Goal: Information Seeking & Learning: Learn about a topic

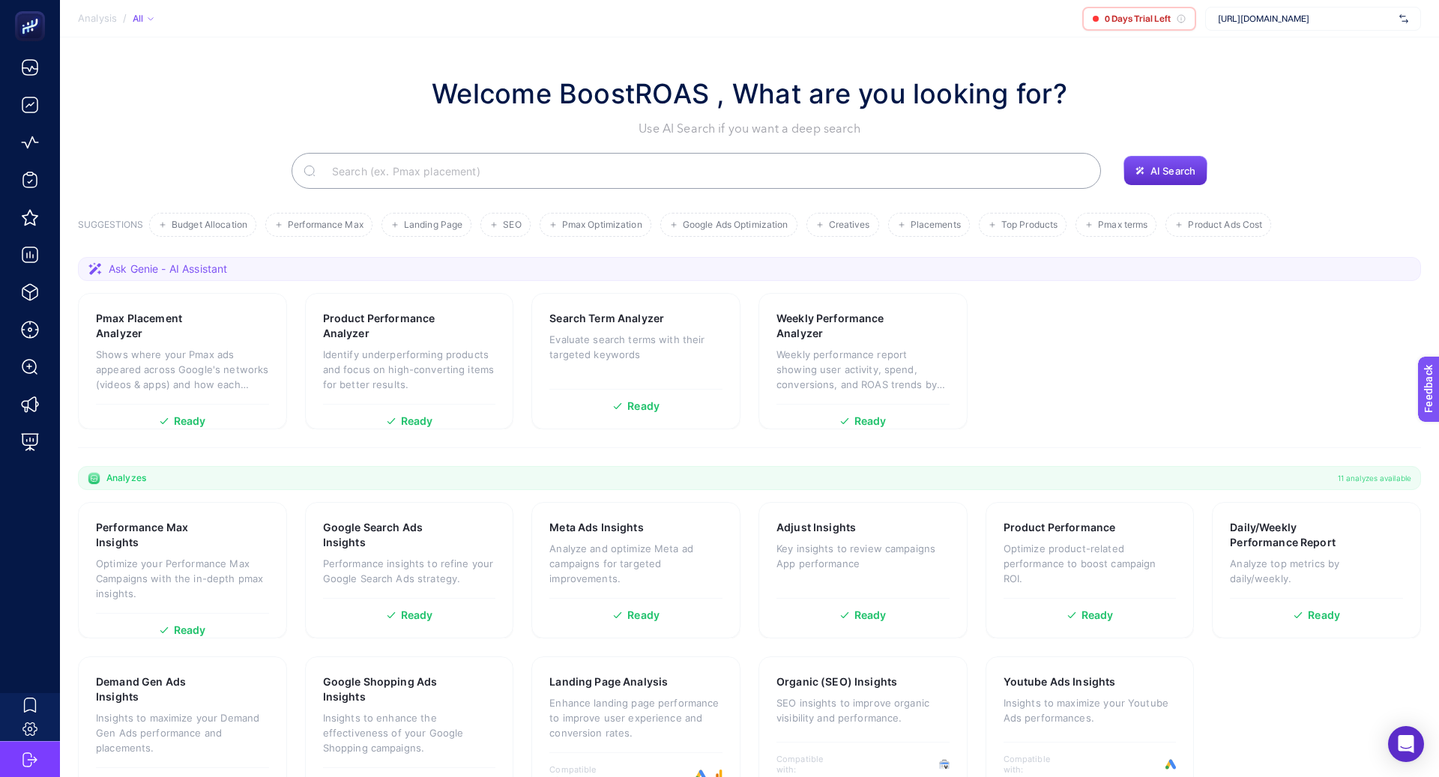
click at [1255, 13] on span "[URL][DOMAIN_NAME]" at bounding box center [1305, 19] width 175 height 12
type input "kon"
click at [1345, 61] on div "Konyalı Saat" at bounding box center [1313, 73] width 214 height 24
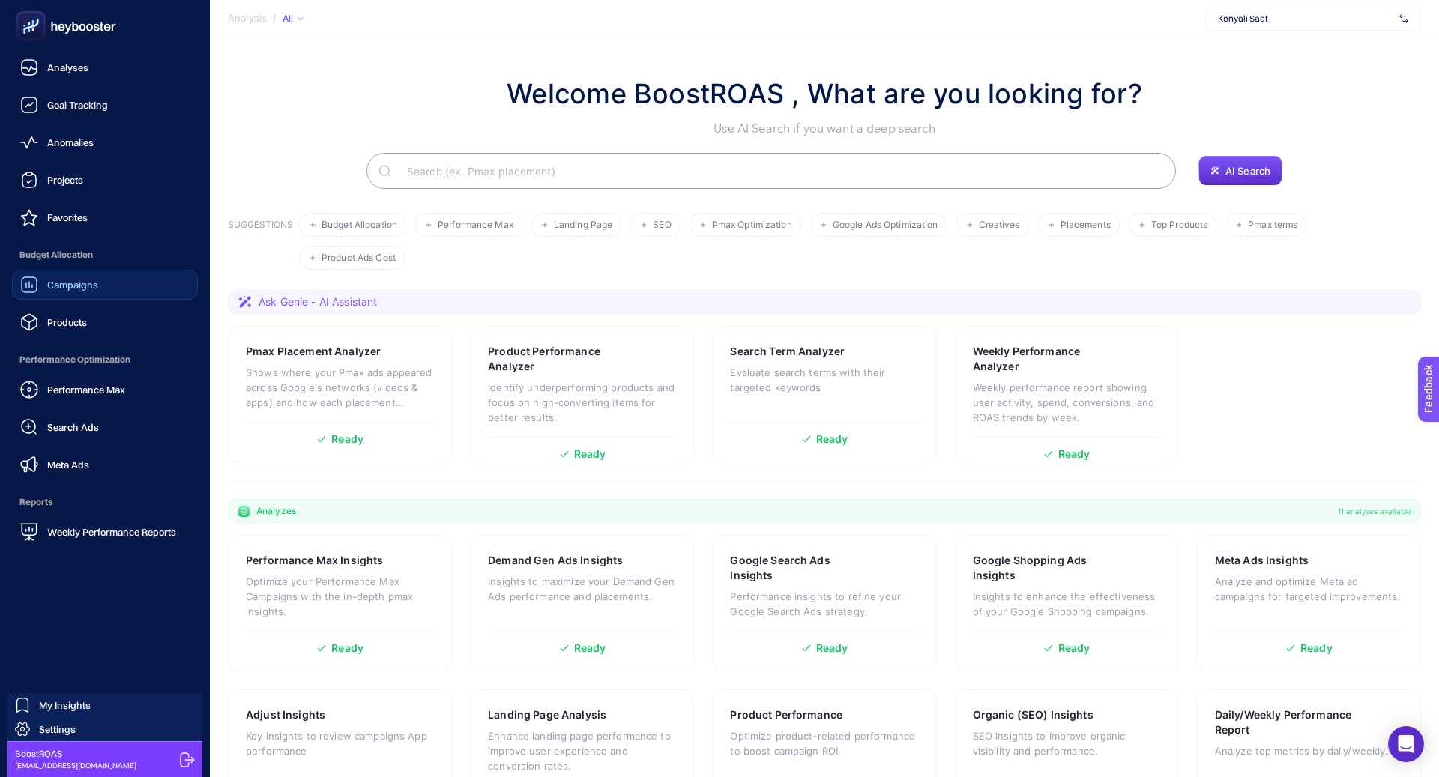
click at [70, 291] on div "Campaigns" at bounding box center [59, 285] width 78 height 18
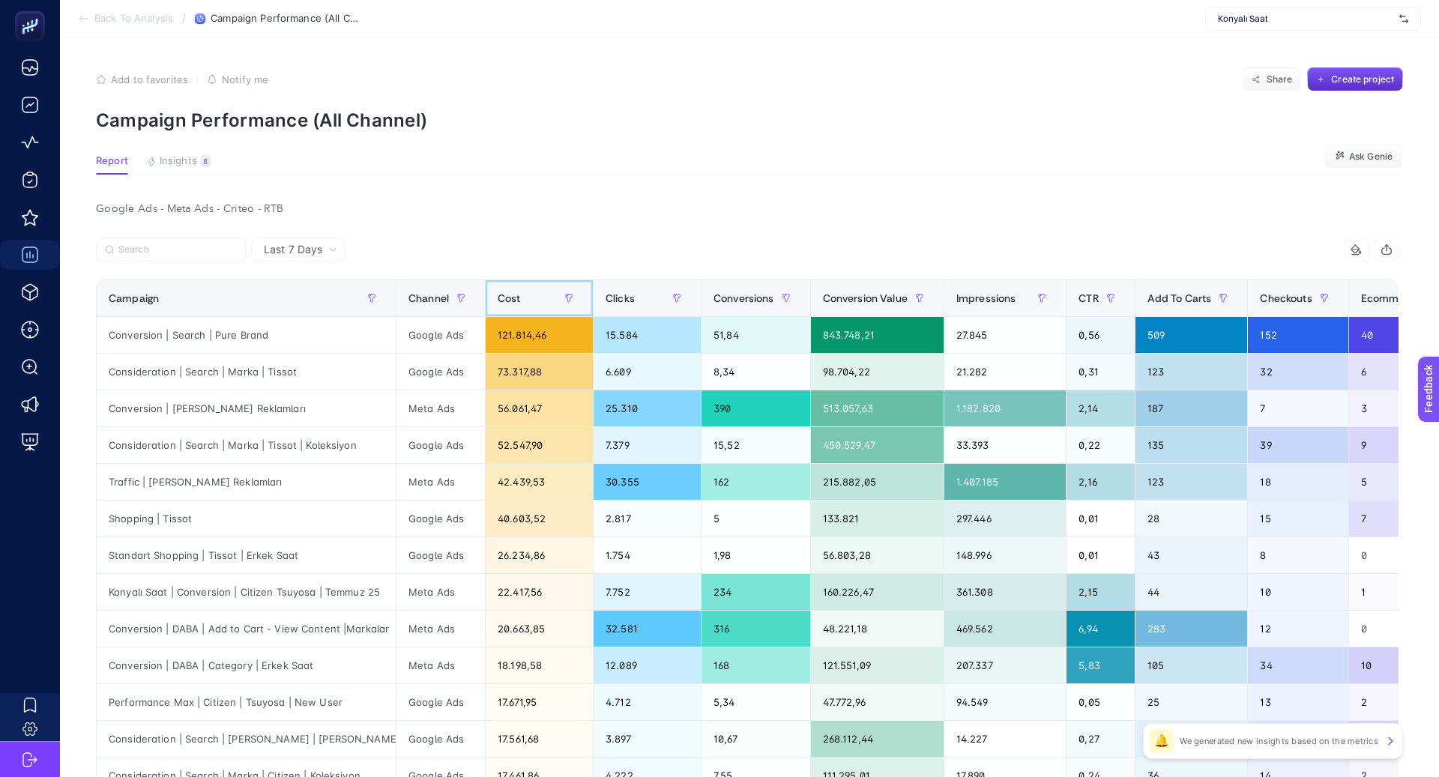
click at [516, 295] on span "Cost" at bounding box center [509, 298] width 23 height 12
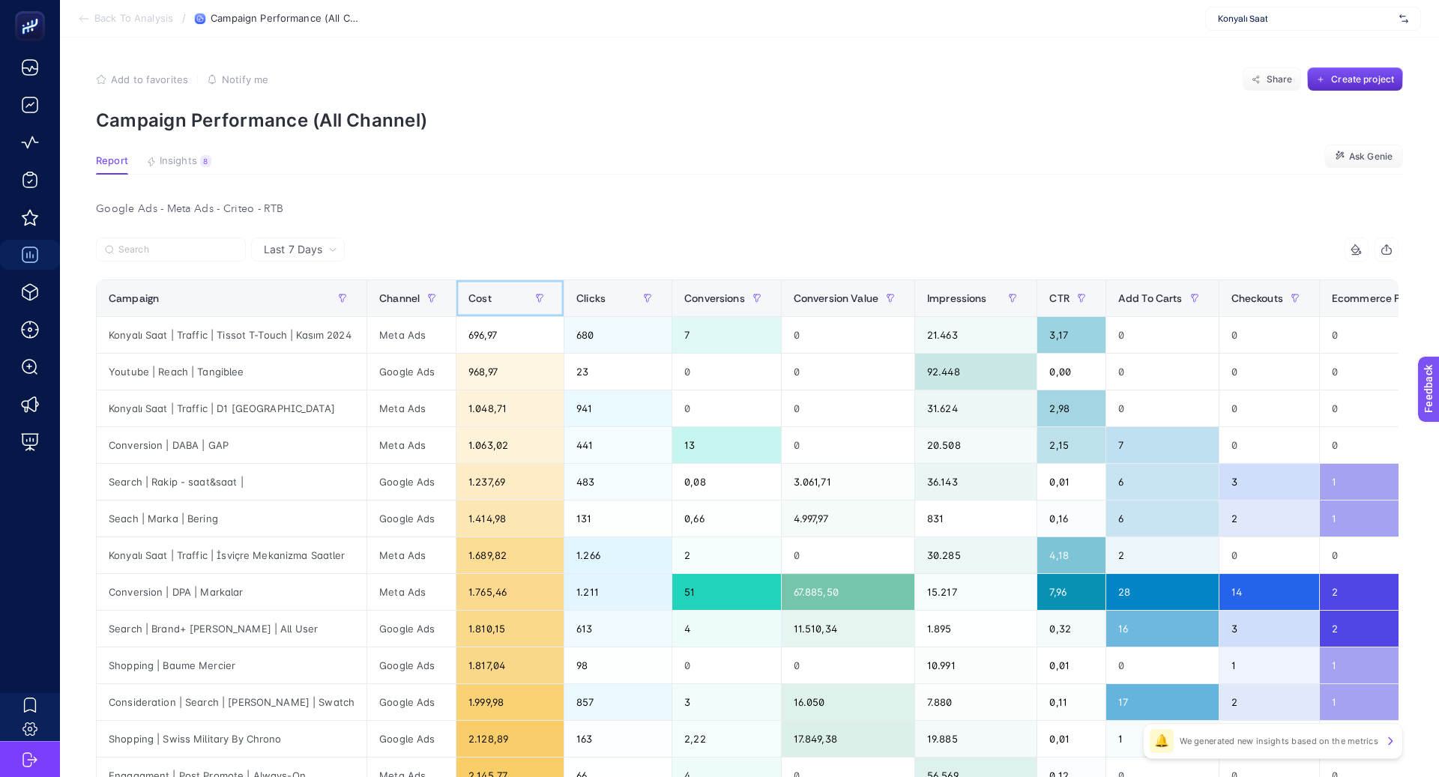
click at [516, 296] on div "Cost" at bounding box center [509, 298] width 83 height 24
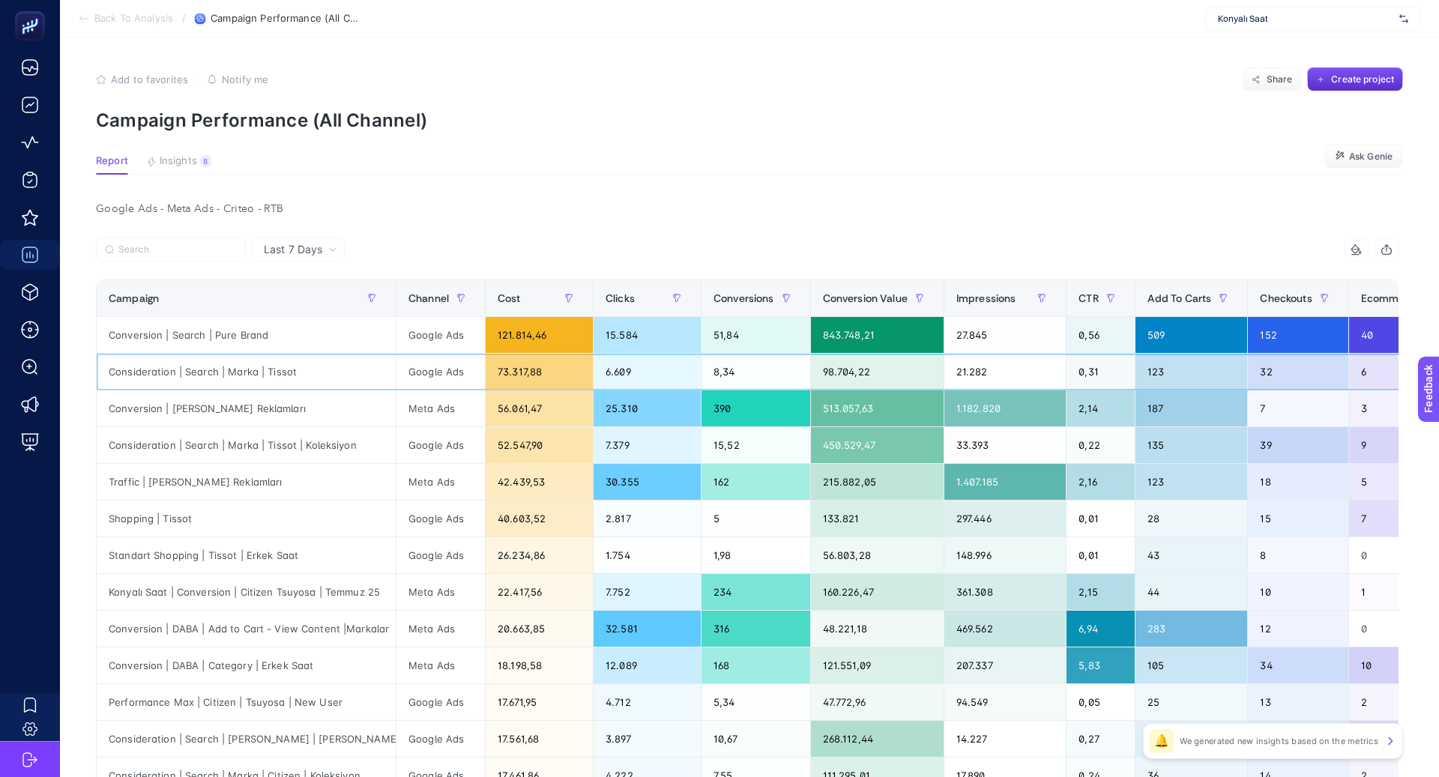
click at [262, 370] on div "Consideration | Search | Marka | Tissot" at bounding box center [246, 372] width 299 height 36
copy tr "Consideration | Search | Marka | Tissot"
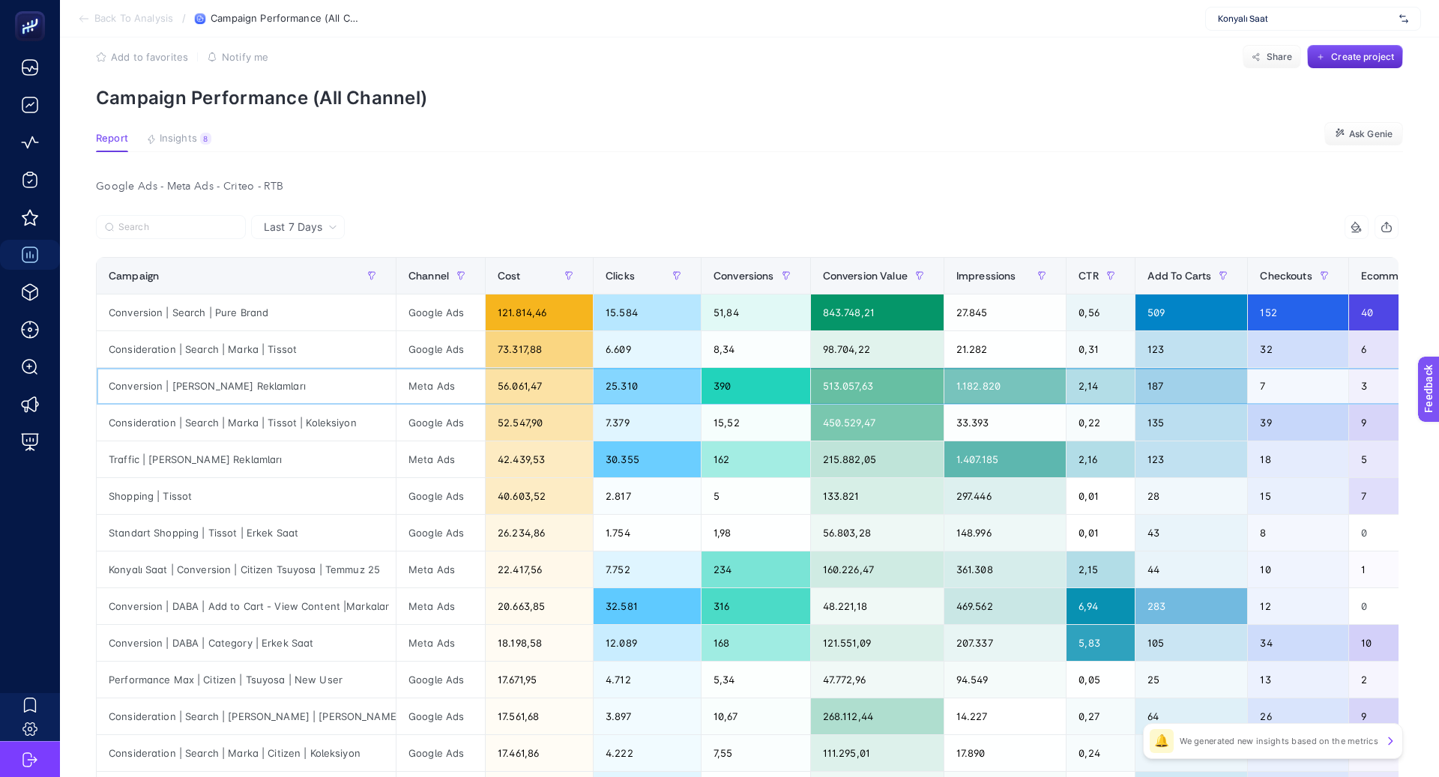
click at [268, 385] on div "Conversion | [PERSON_NAME] Reklamları" at bounding box center [246, 386] width 299 height 36
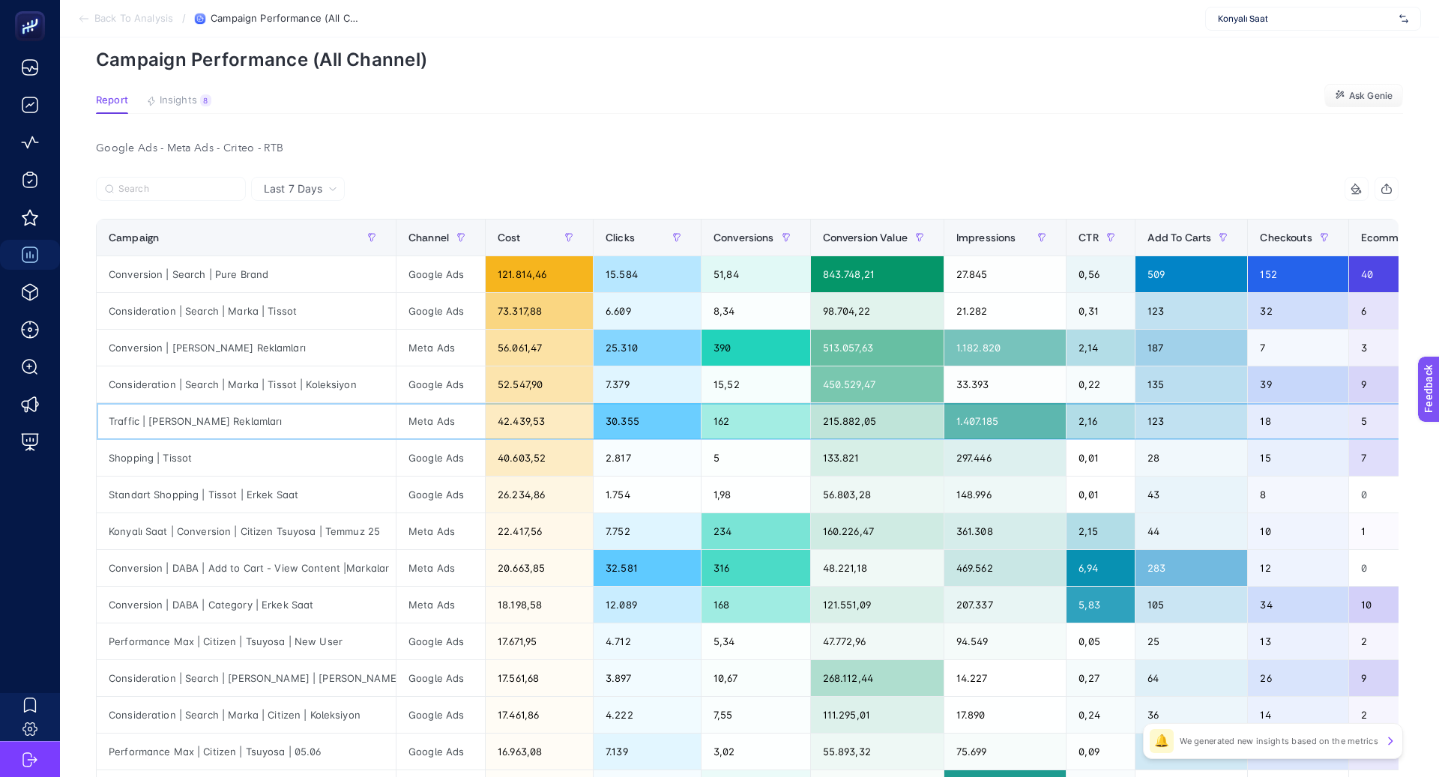
click at [313, 416] on div "Traffic | [PERSON_NAME] Reklamları" at bounding box center [246, 421] width 299 height 36
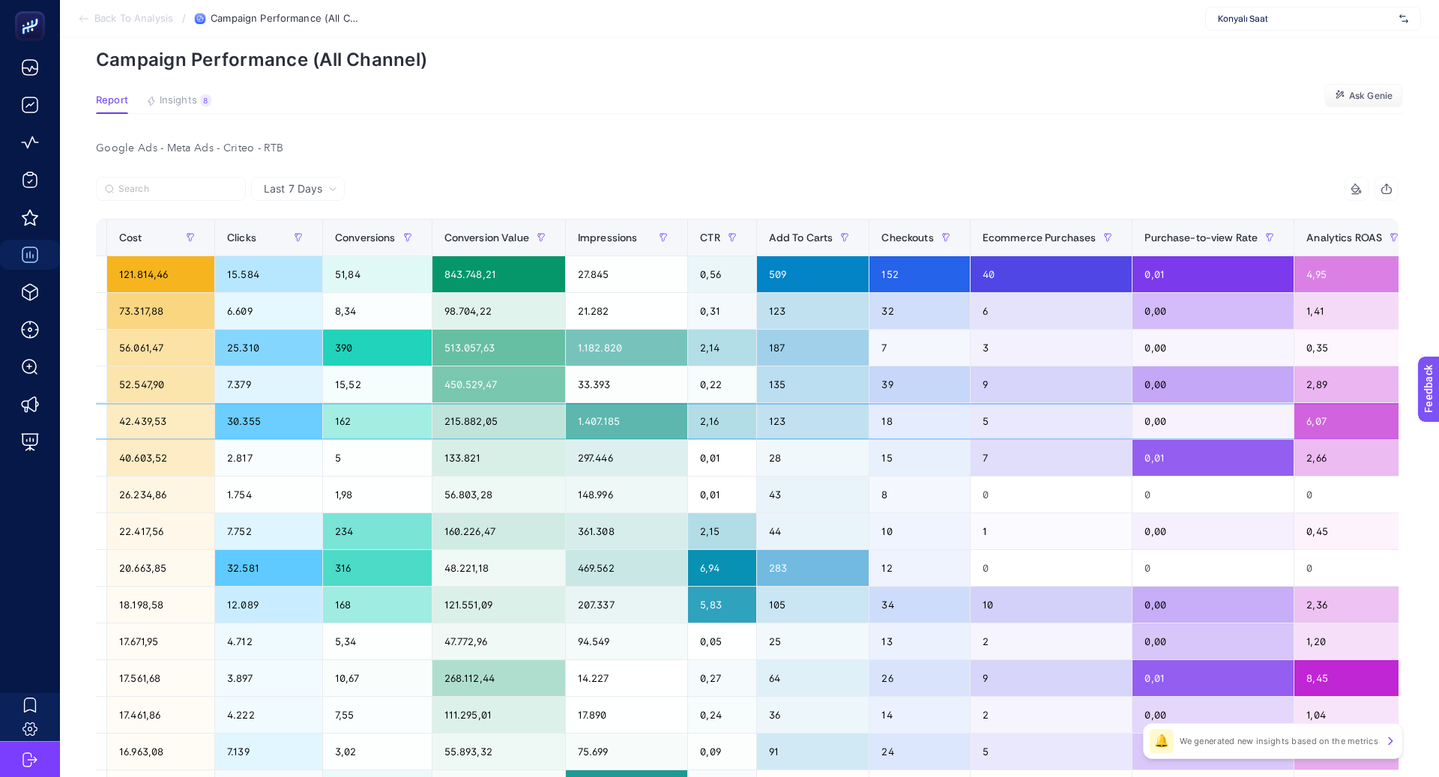
scroll to position [0, 0]
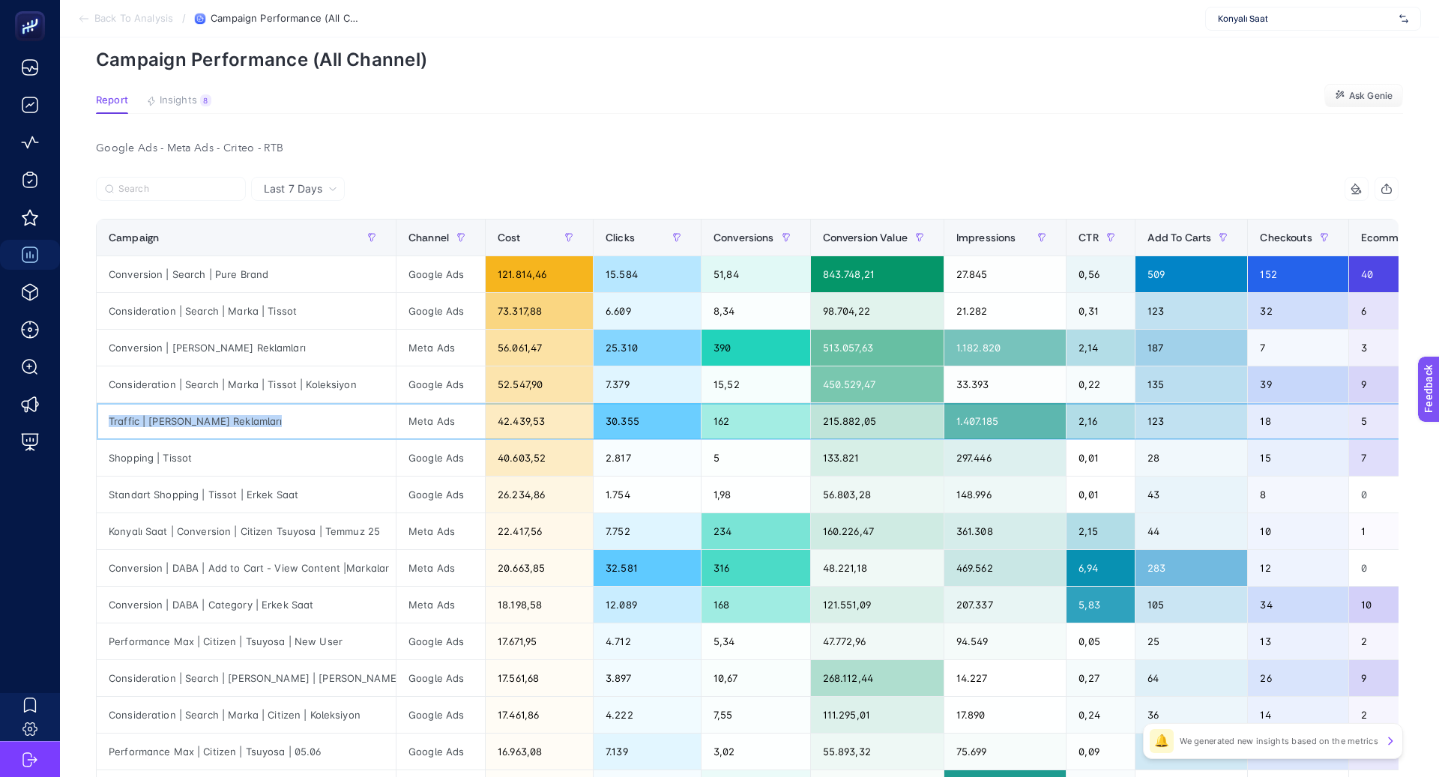
click at [250, 423] on div "Traffic | [PERSON_NAME] Reklamları" at bounding box center [246, 421] width 299 height 36
click at [294, 179] on div "Last 7 Days" at bounding box center [298, 189] width 94 height 24
click at [309, 190] on span "Last 7 Days" at bounding box center [293, 188] width 58 height 15
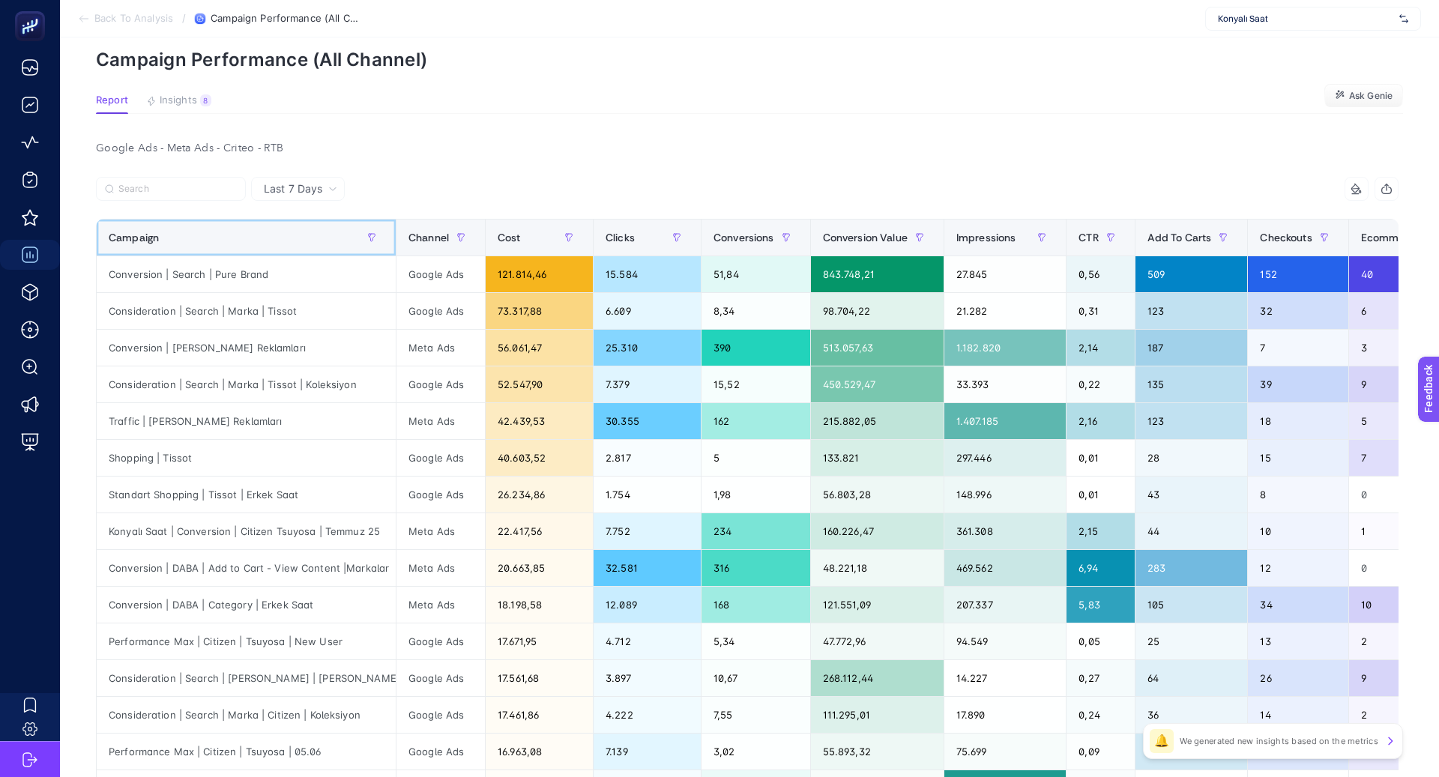
click at [316, 244] on div "Campaign" at bounding box center [246, 238] width 275 height 24
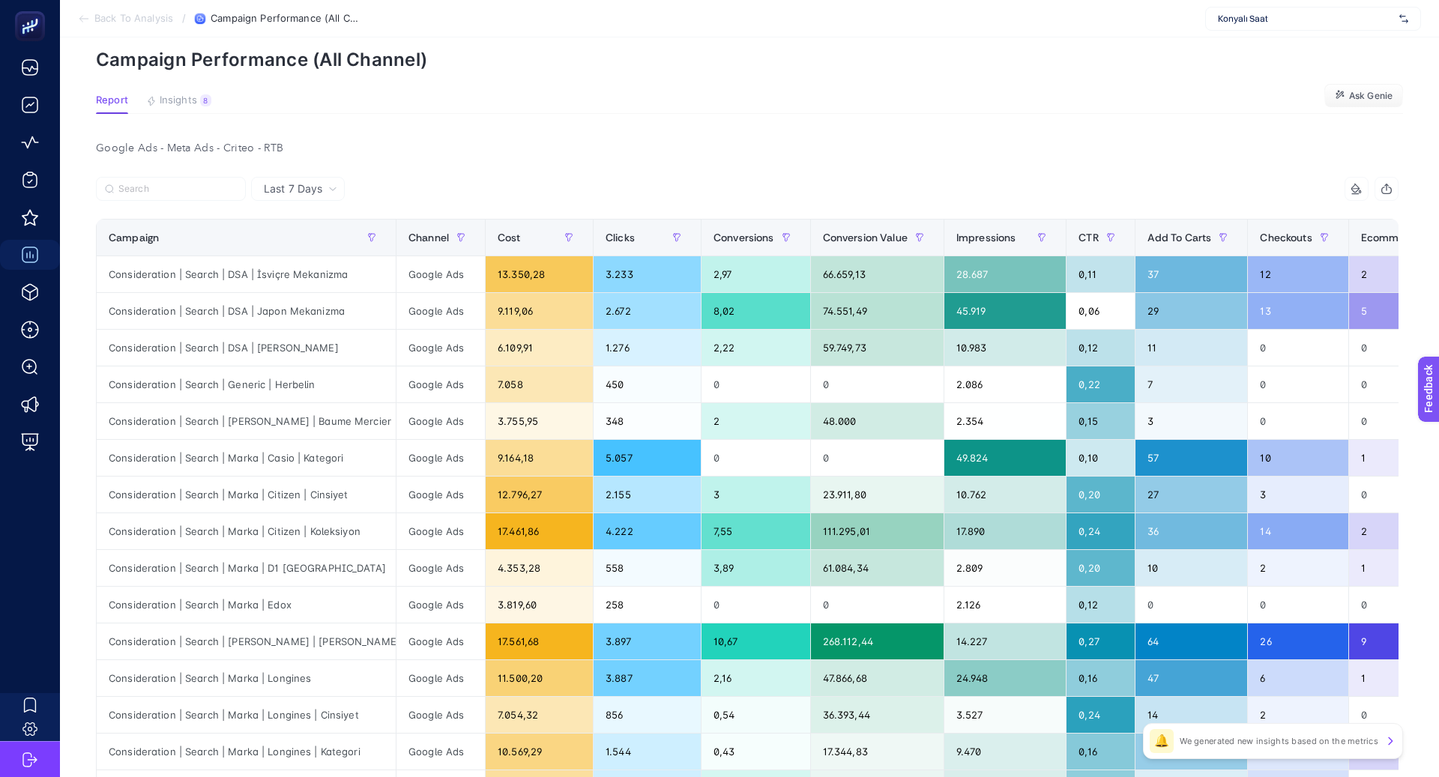
click at [318, 189] on span "Last 7 Days" at bounding box center [293, 188] width 58 height 15
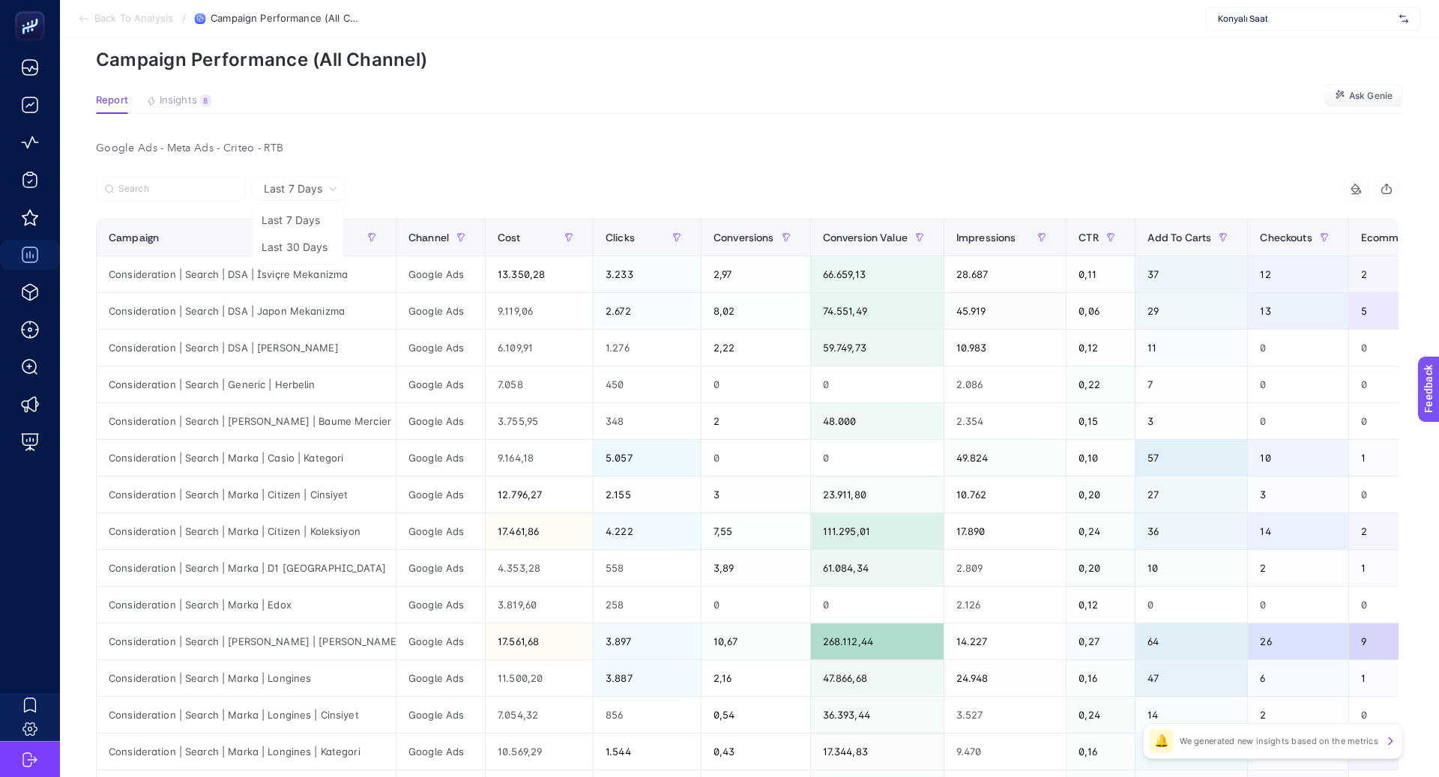
click at [309, 241] on li "Last 30 Days" at bounding box center [298, 247] width 85 height 27
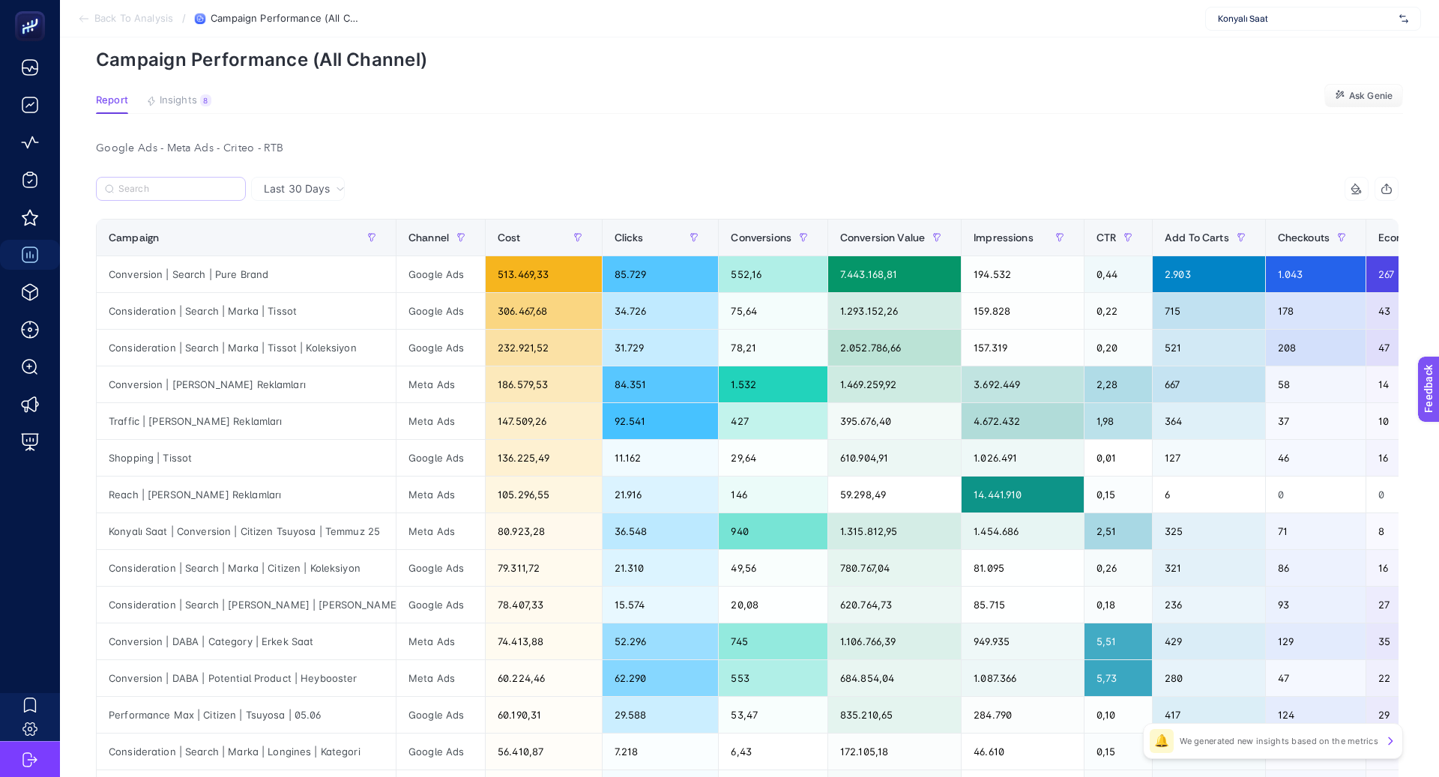
click at [166, 196] on label at bounding box center [171, 189] width 150 height 24
click at [0, 0] on input "Search" at bounding box center [0, 0] width 0 height 0
click at [165, 190] on input "Search" at bounding box center [177, 189] width 118 height 11
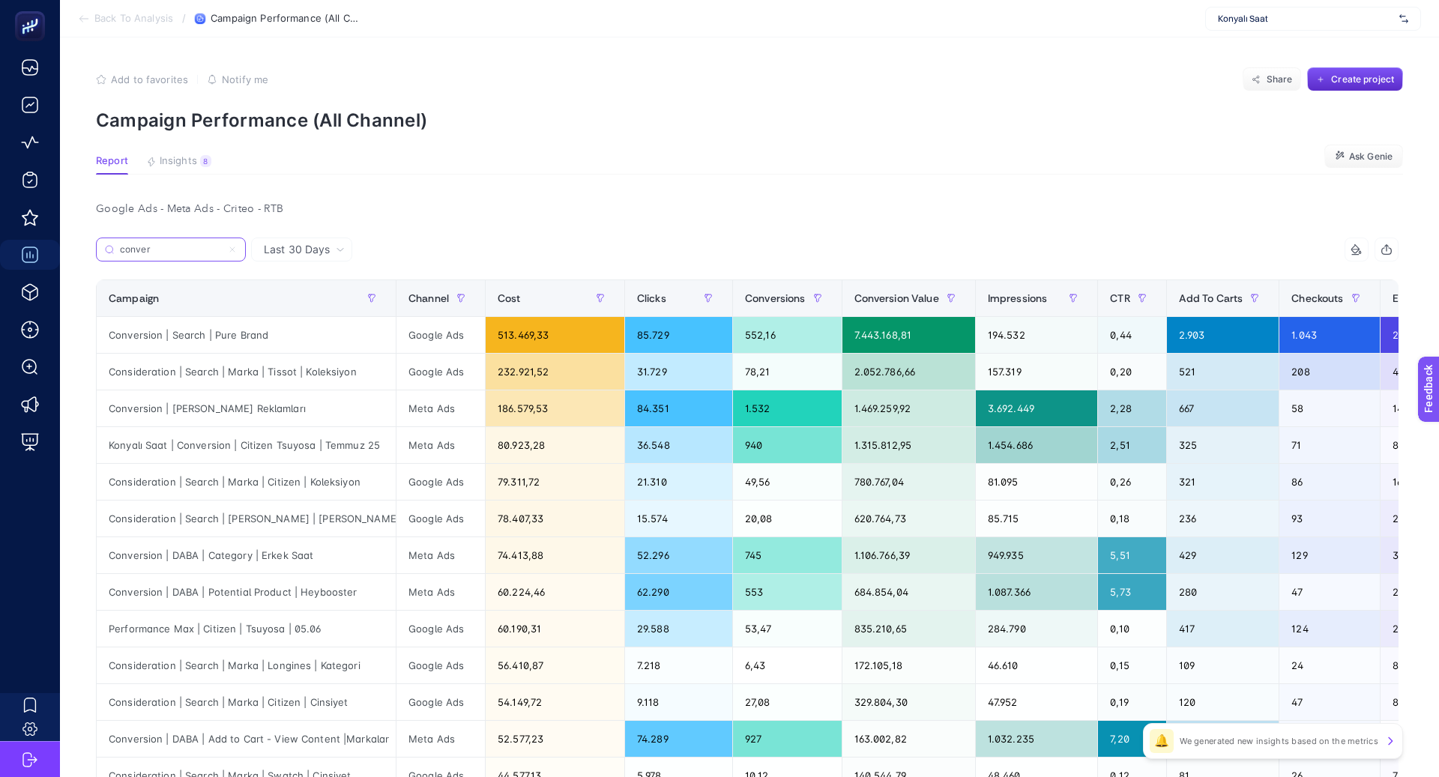
click at [172, 250] on input "conver" at bounding box center [171, 249] width 102 height 11
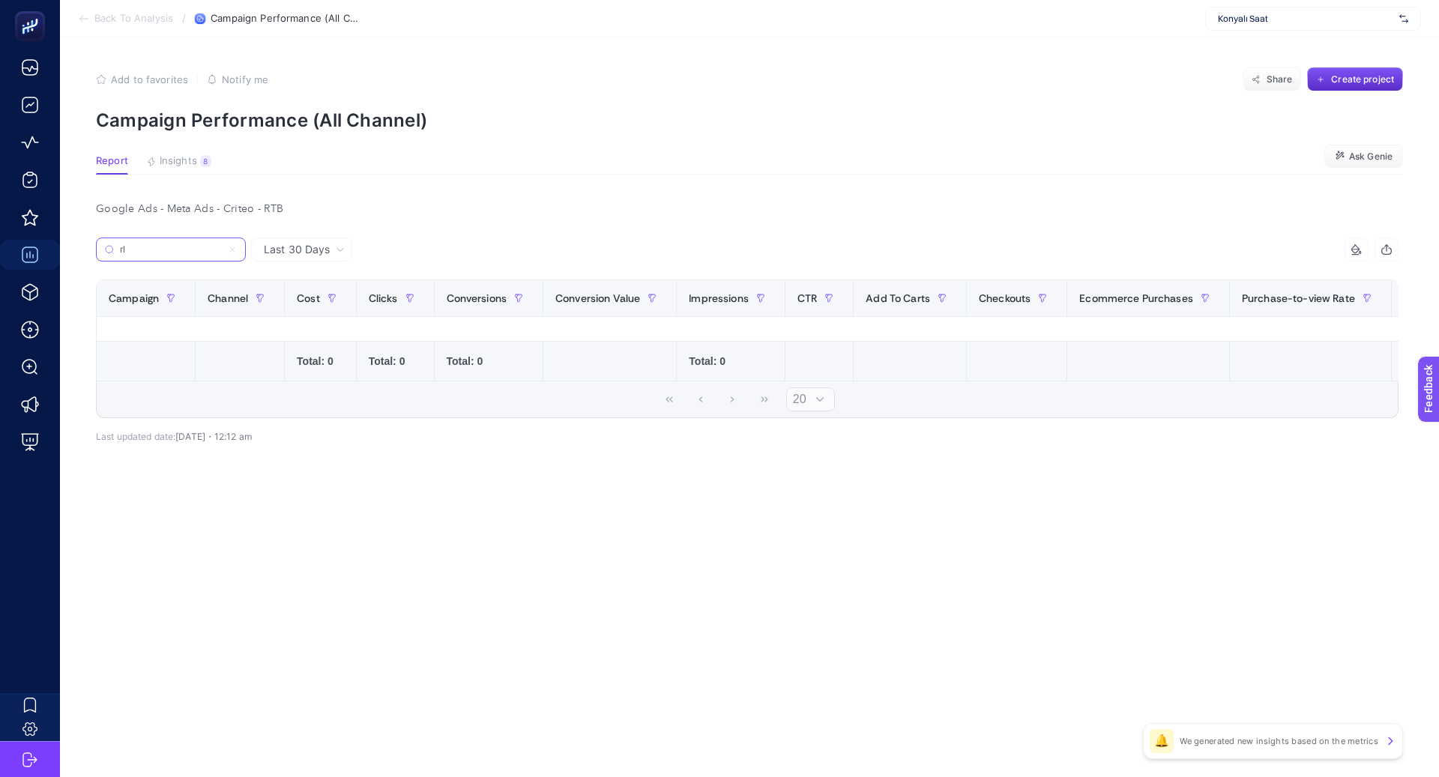
type input "r"
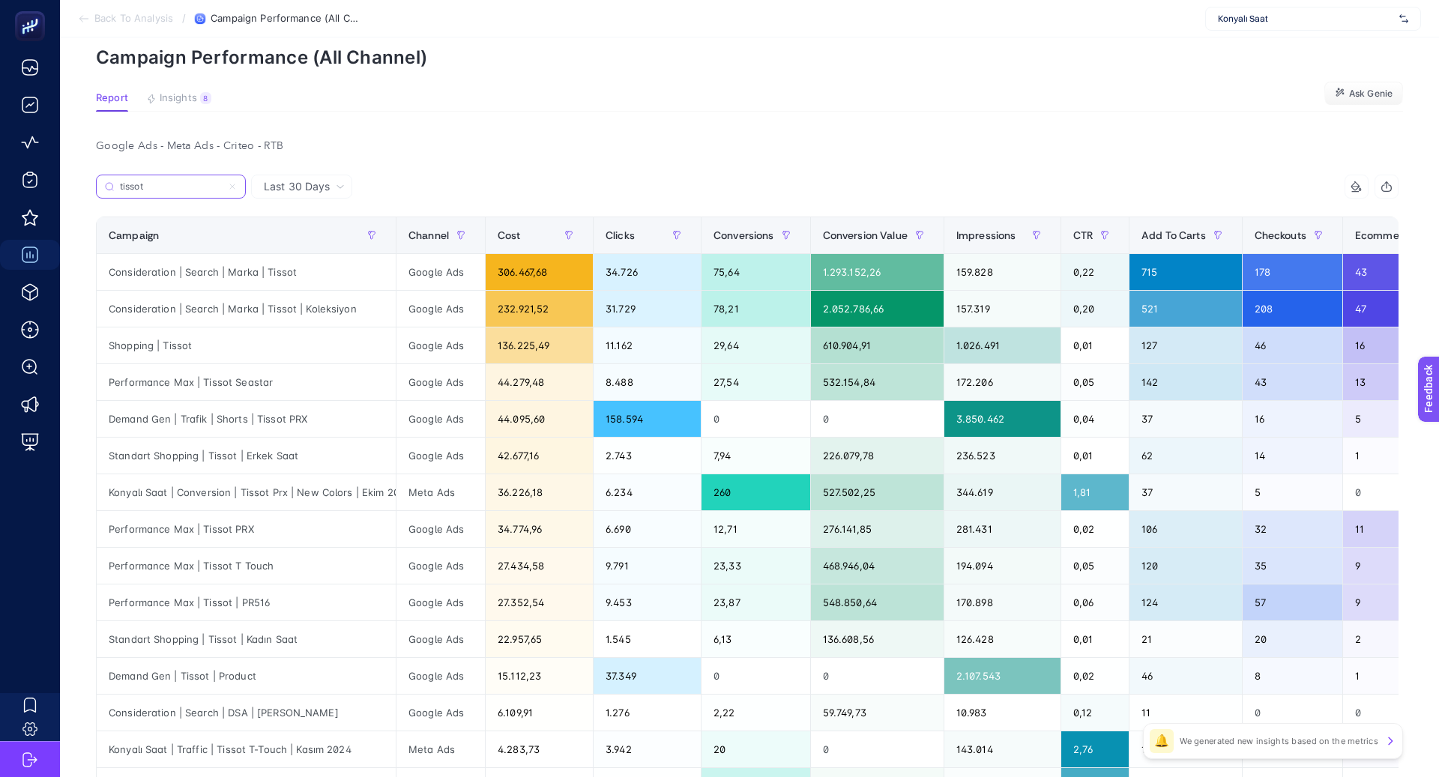
type input "tissot"
click at [203, 381] on div "Performance Max | Tissot Seastar" at bounding box center [246, 382] width 299 height 36
click at [265, 385] on div "Performance Max | Tissot Seastar" at bounding box center [246, 382] width 299 height 36
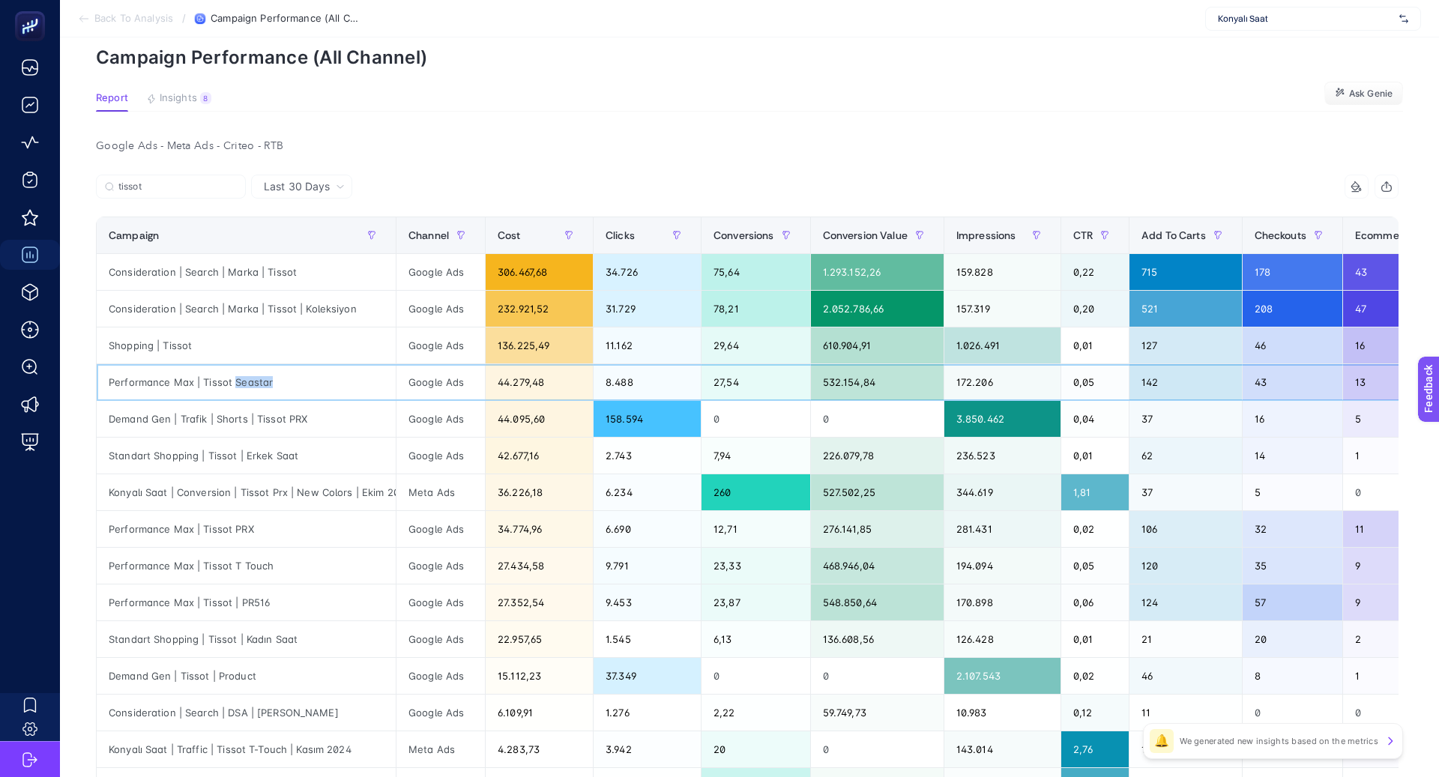
click at [265, 385] on div "Performance Max | Tissot Seastar" at bounding box center [246, 382] width 299 height 36
click at [169, 423] on div "Demand Gen | Trafik | Shorts | Tissot PRX" at bounding box center [246, 419] width 299 height 36
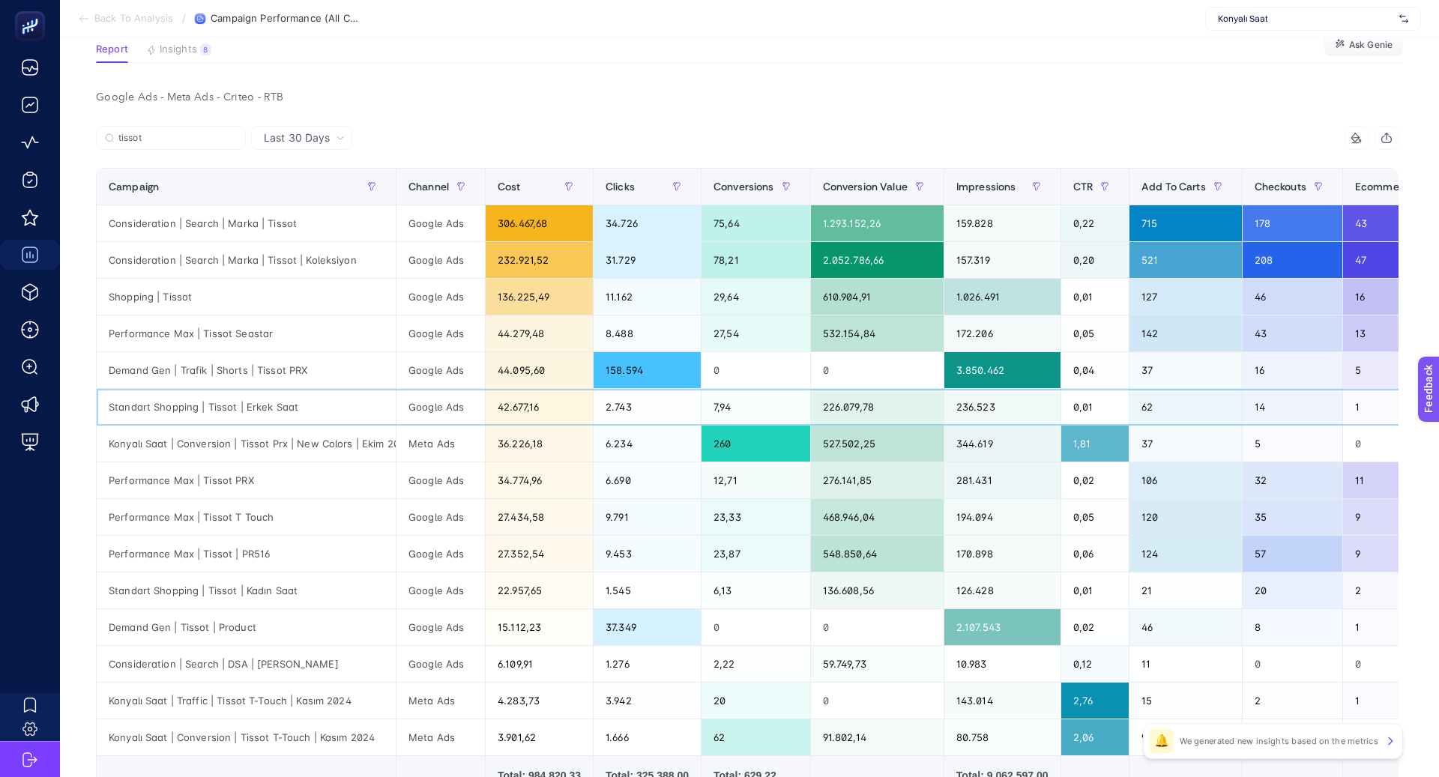
click at [263, 405] on div "Standart Shopping | Tissot | Erkek Saat" at bounding box center [246, 407] width 299 height 36
click at [285, 436] on div "Konyalı Saat | Conversion | Tissot Prx | New Colors | Ekim 2024" at bounding box center [246, 444] width 299 height 36
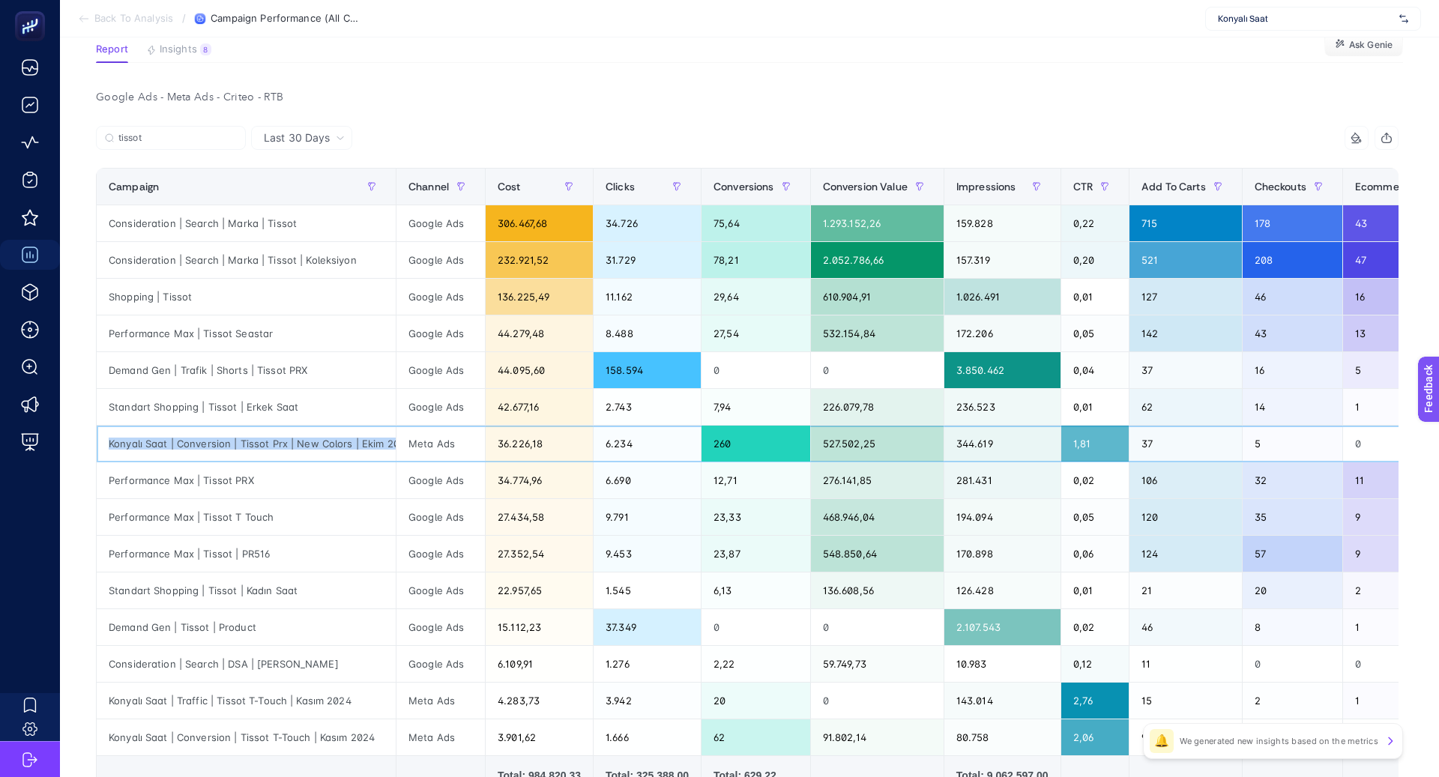
click at [285, 436] on div "Konyalı Saat | Conversion | Tissot Prx | New Colors | Ekim 2024" at bounding box center [246, 444] width 299 height 36
click at [234, 480] on div "Performance Max | Tissot PRX" at bounding box center [246, 480] width 299 height 36
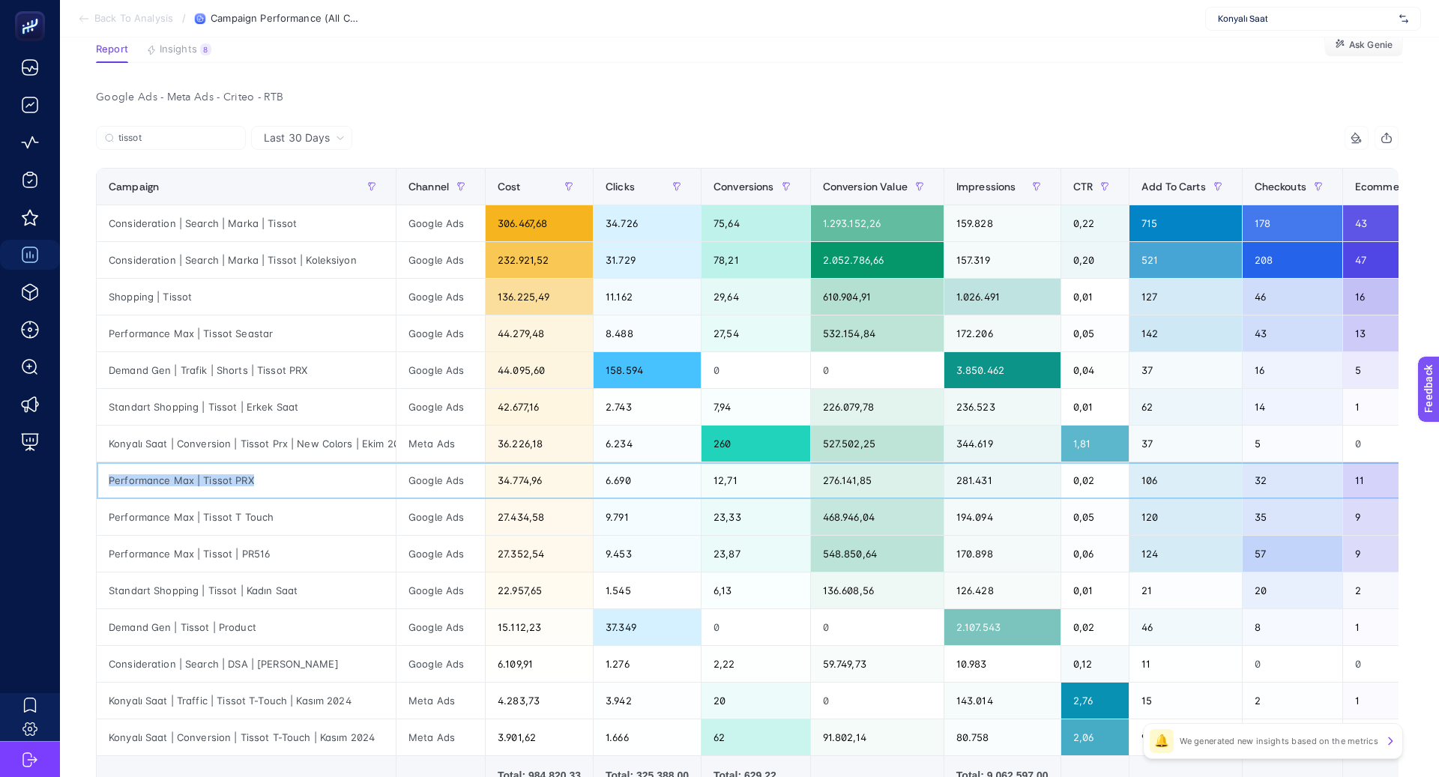
click at [234, 480] on div "Performance Max | Tissot PRX" at bounding box center [246, 480] width 299 height 36
click at [464, 187] on icon "button" at bounding box center [460, 186] width 9 height 9
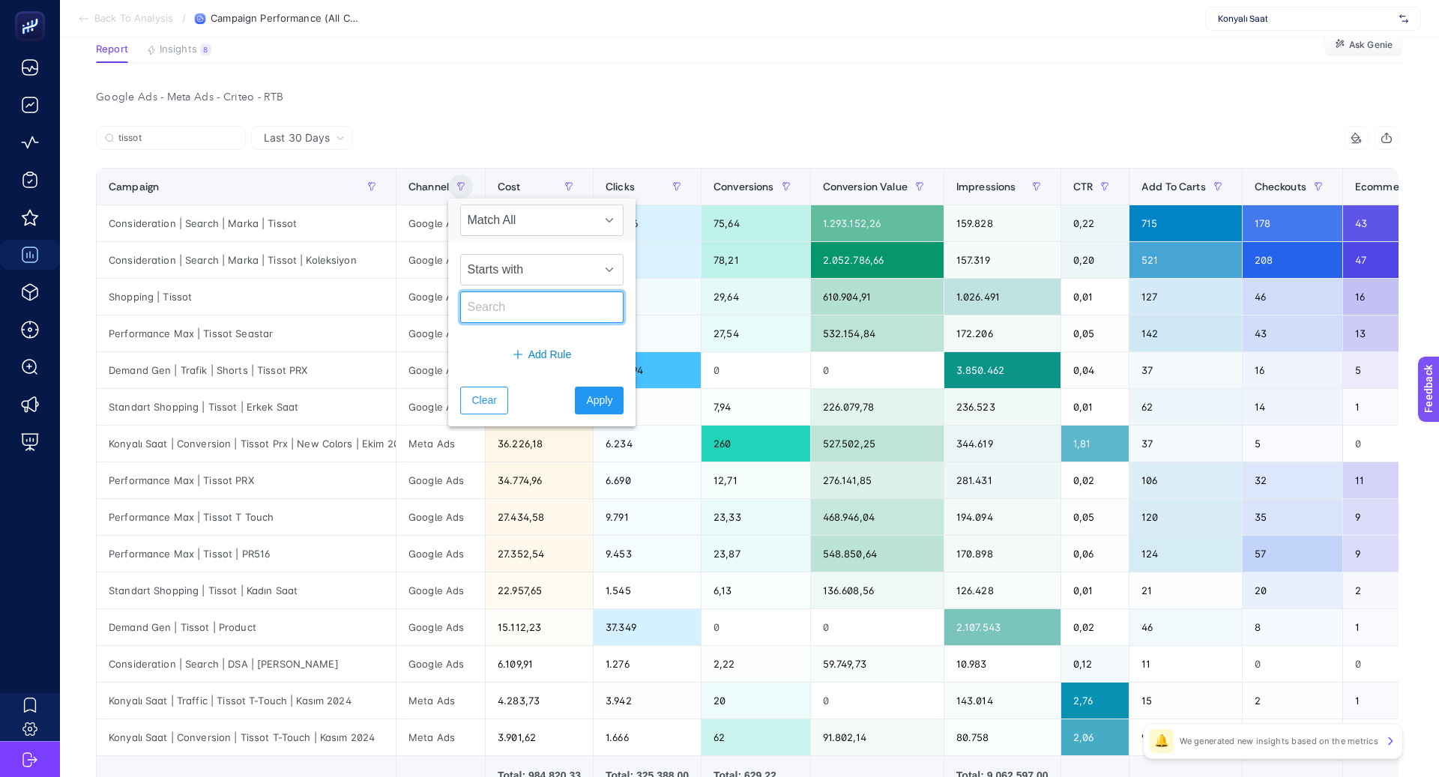
click at [501, 308] on input "text" at bounding box center [541, 307] width 163 height 31
type input "Google"
click at [587, 396] on span "Apply" at bounding box center [599, 401] width 26 height 16
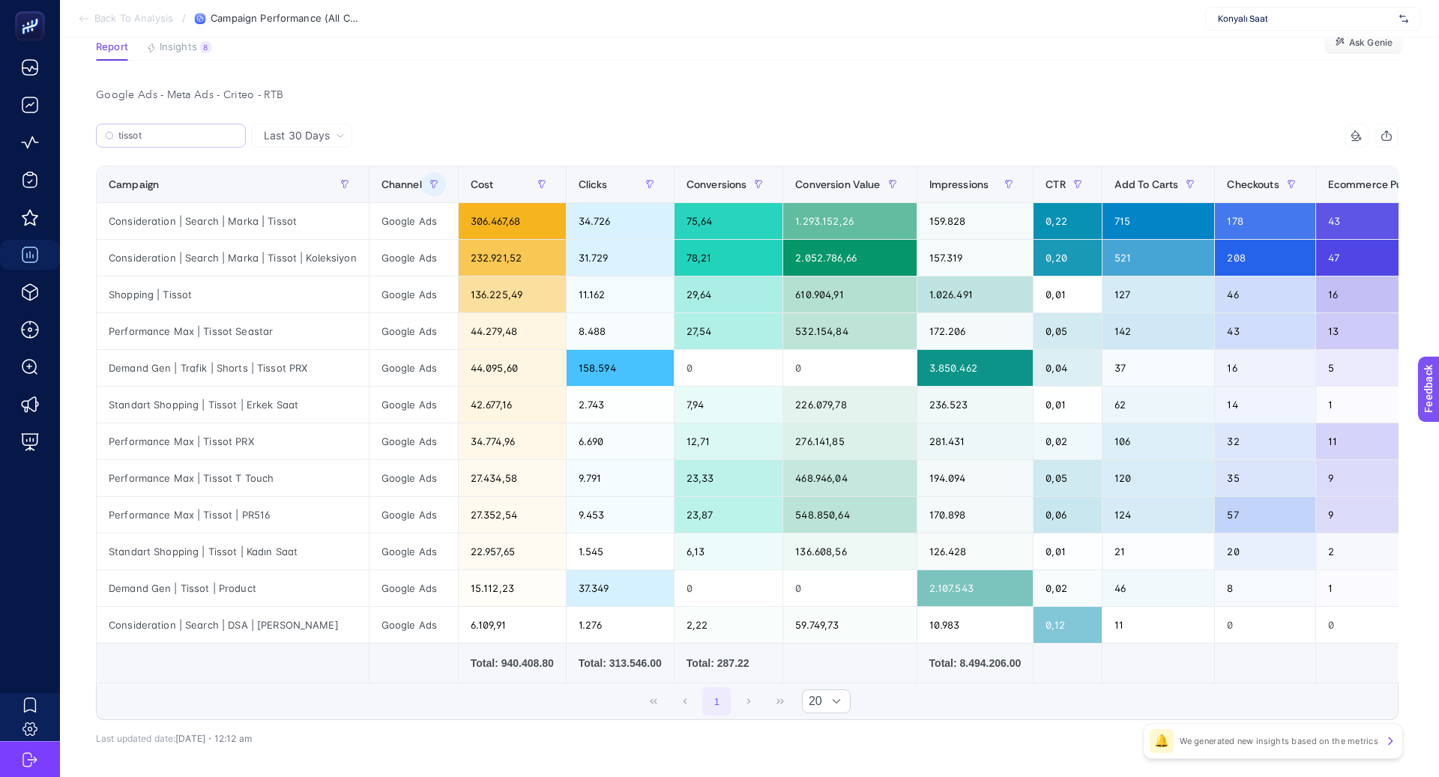
click at [235, 142] on label "tissot" at bounding box center [171, 136] width 150 height 24
click at [0, 0] on input "Search" at bounding box center [0, 0] width 0 height 0
click at [233, 138] on input "tissot" at bounding box center [177, 135] width 118 height 11
click at [229, 136] on icon at bounding box center [232, 135] width 9 height 9
click at [0, 0] on input "Search" at bounding box center [0, 0] width 0 height 0
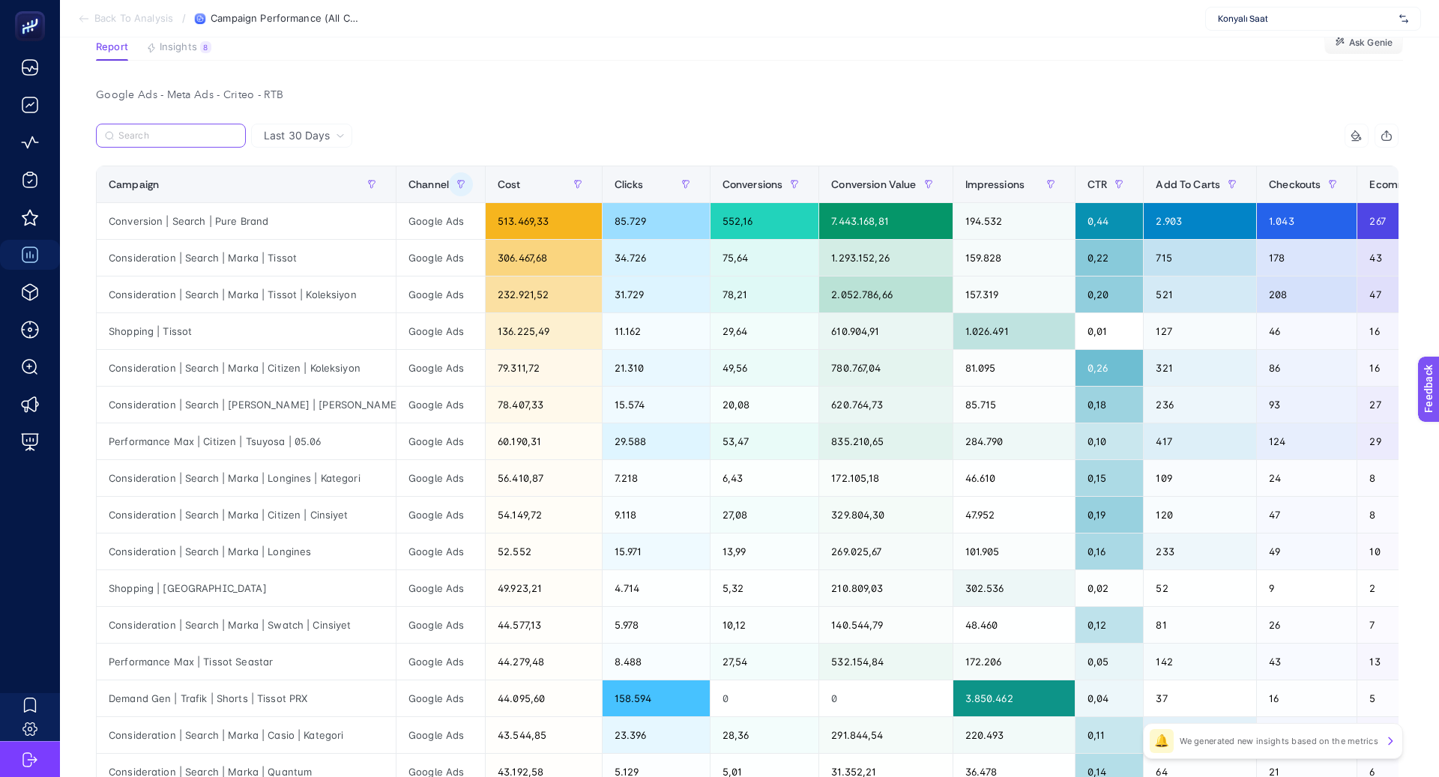
click at [235, 136] on input "Search" at bounding box center [177, 135] width 118 height 11
click at [498, 184] on div "Cost" at bounding box center [544, 184] width 92 height 24
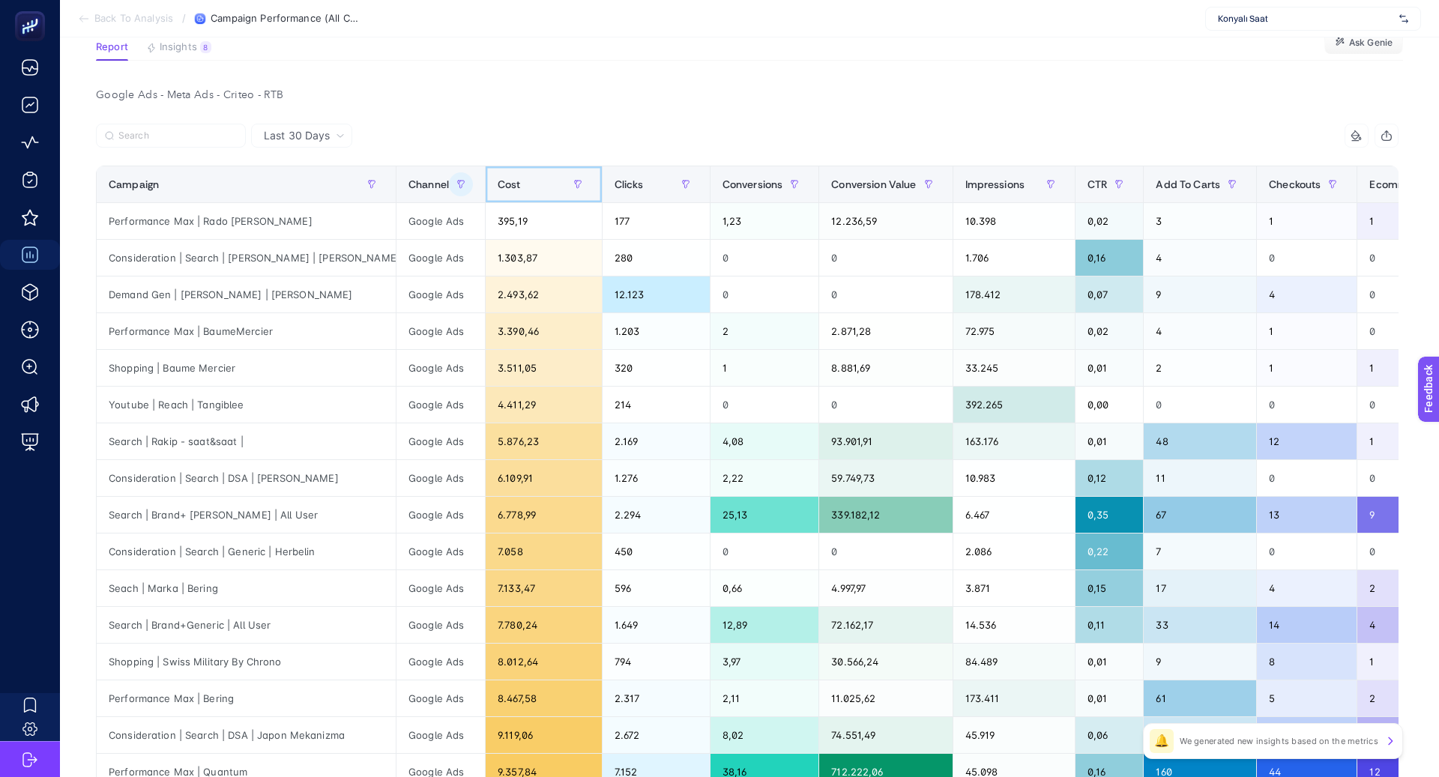
click at [498, 184] on div "Cost" at bounding box center [544, 184] width 92 height 24
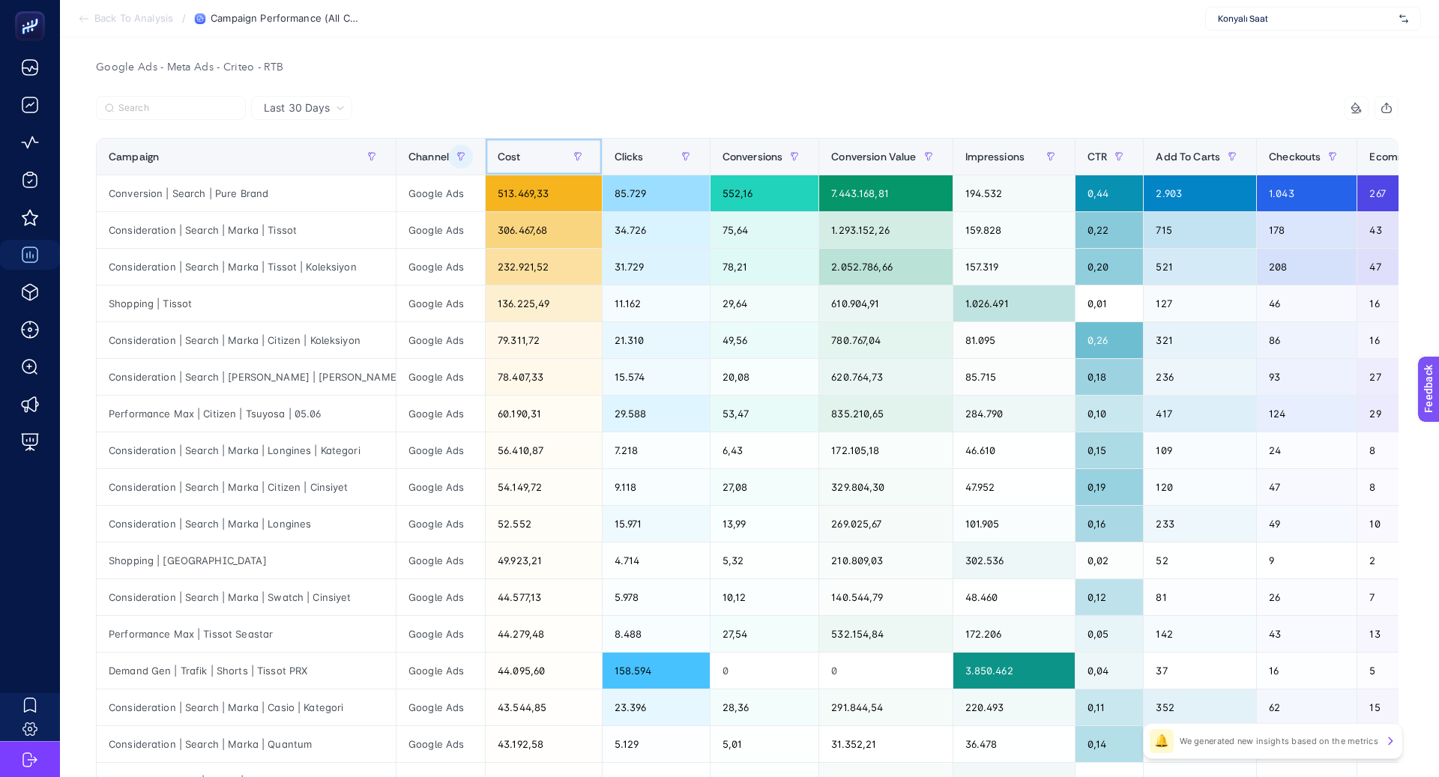
scroll to position [141, 0]
click at [330, 263] on div "Consideration | Search | Marka | Tissot | Koleksiyon" at bounding box center [246, 268] width 299 height 36
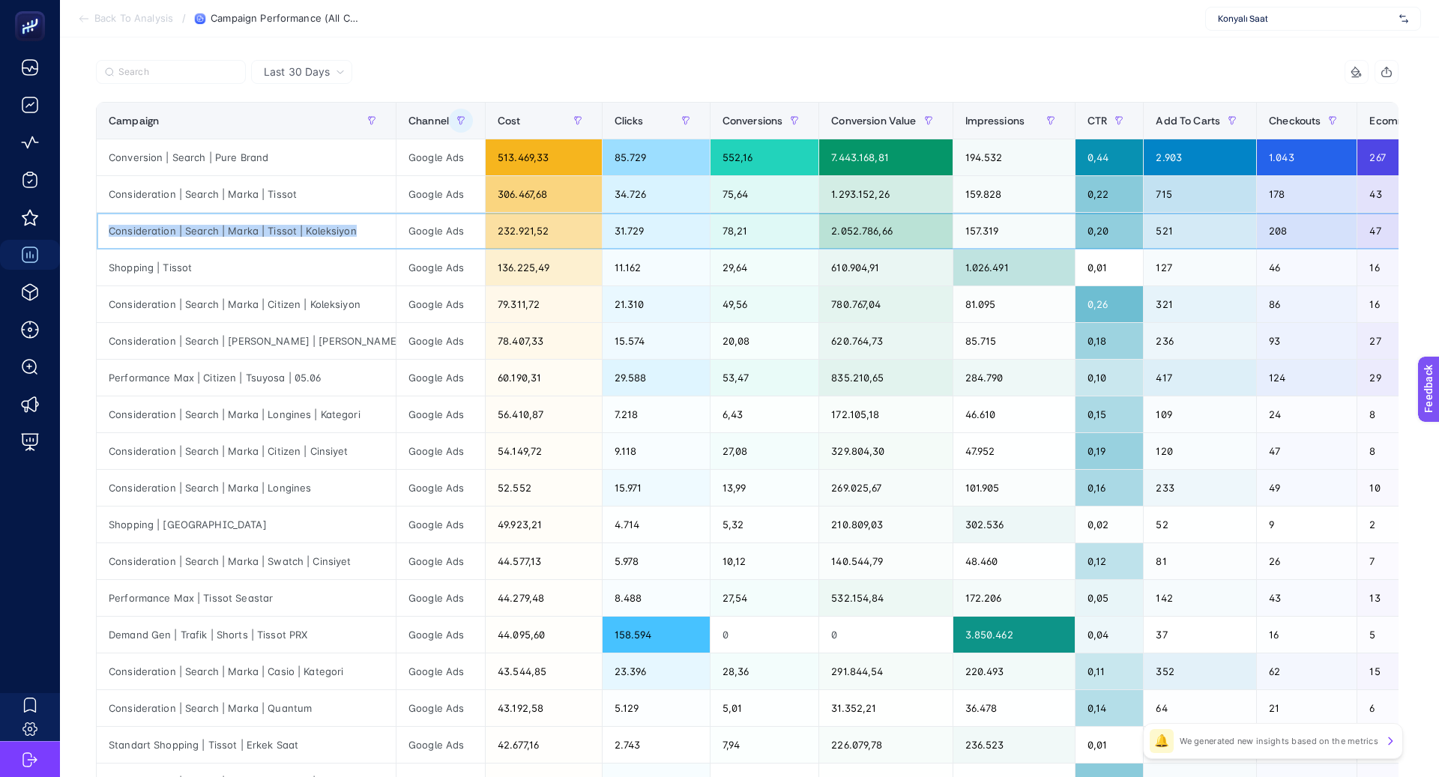
scroll to position [186, 0]
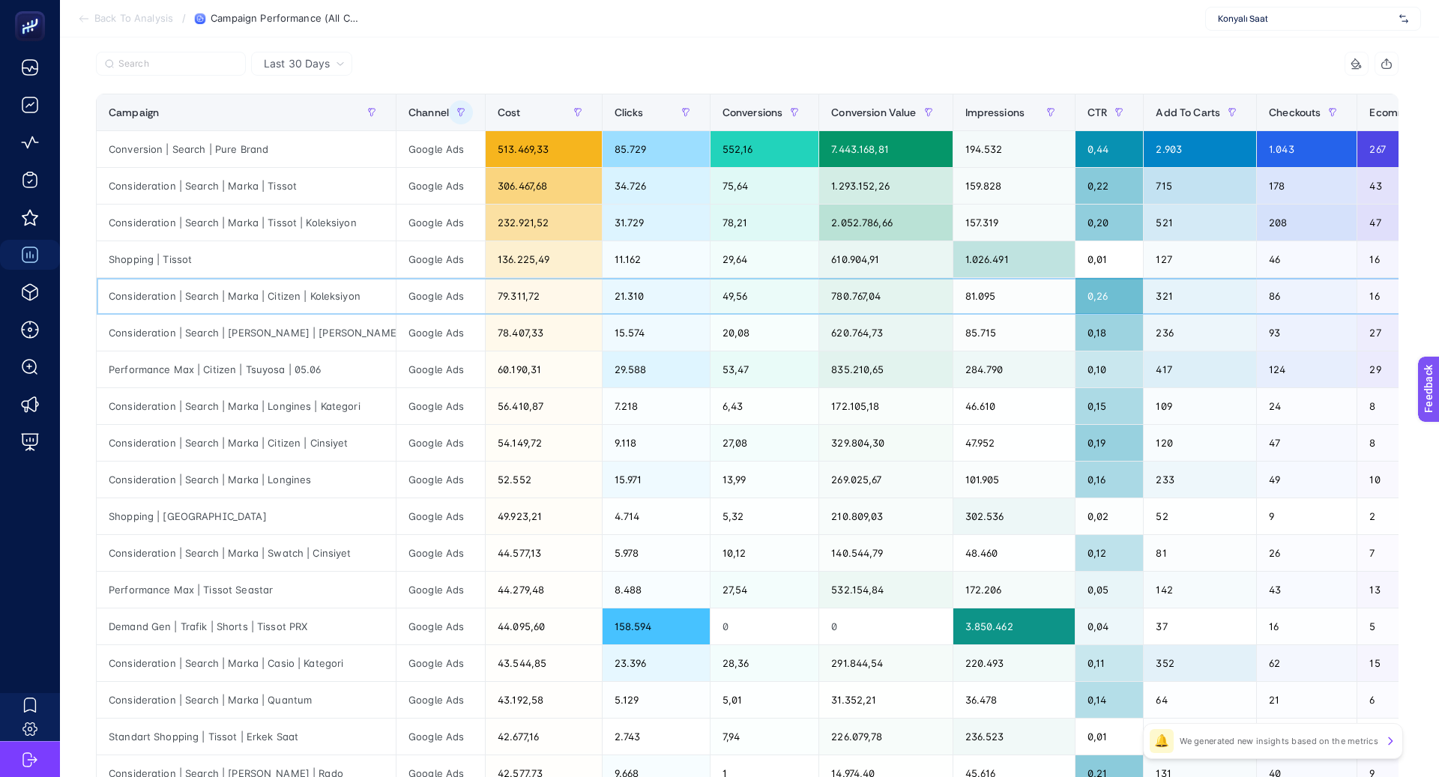
click at [334, 299] on div "Consideration | Search | Marka | Citizen | Koleksiyon" at bounding box center [246, 296] width 299 height 36
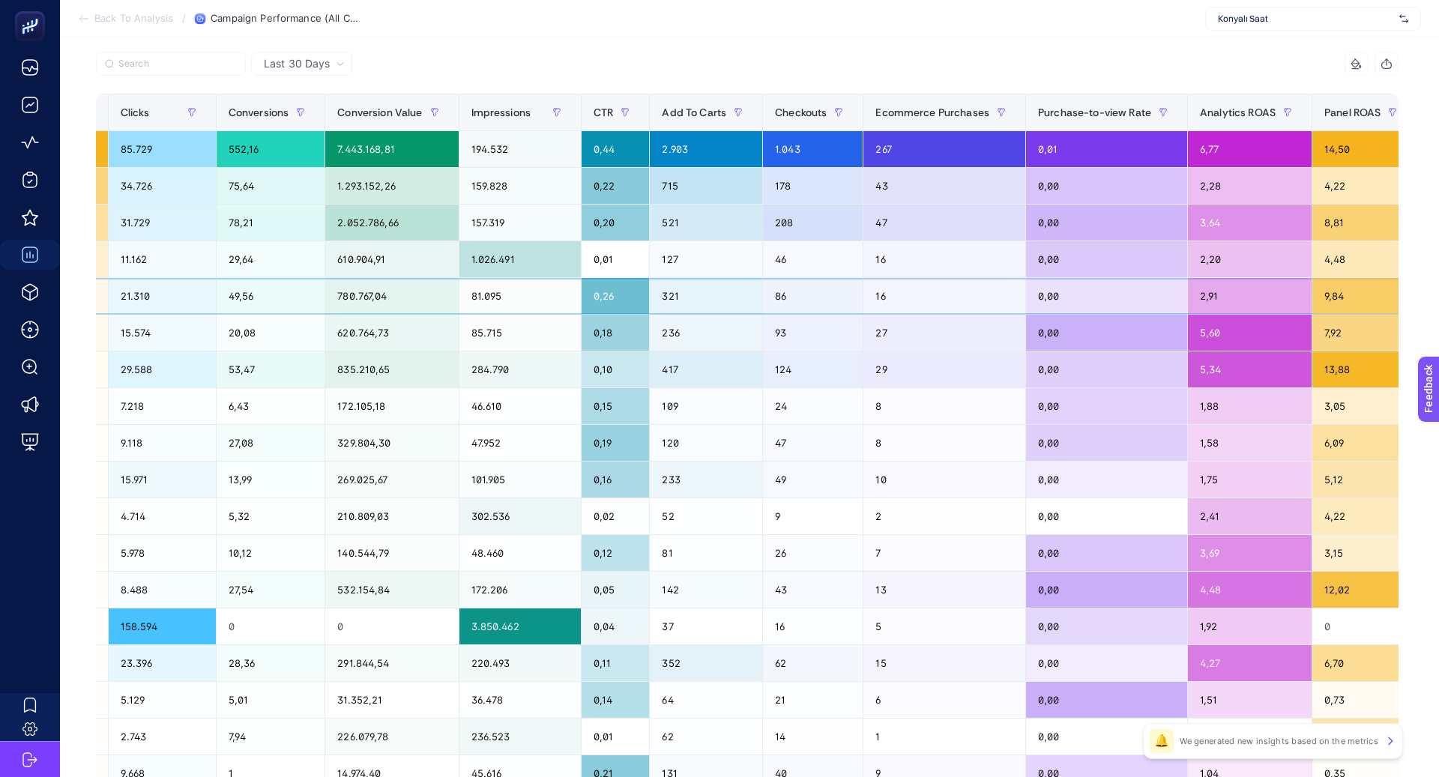
scroll to position [0, 0]
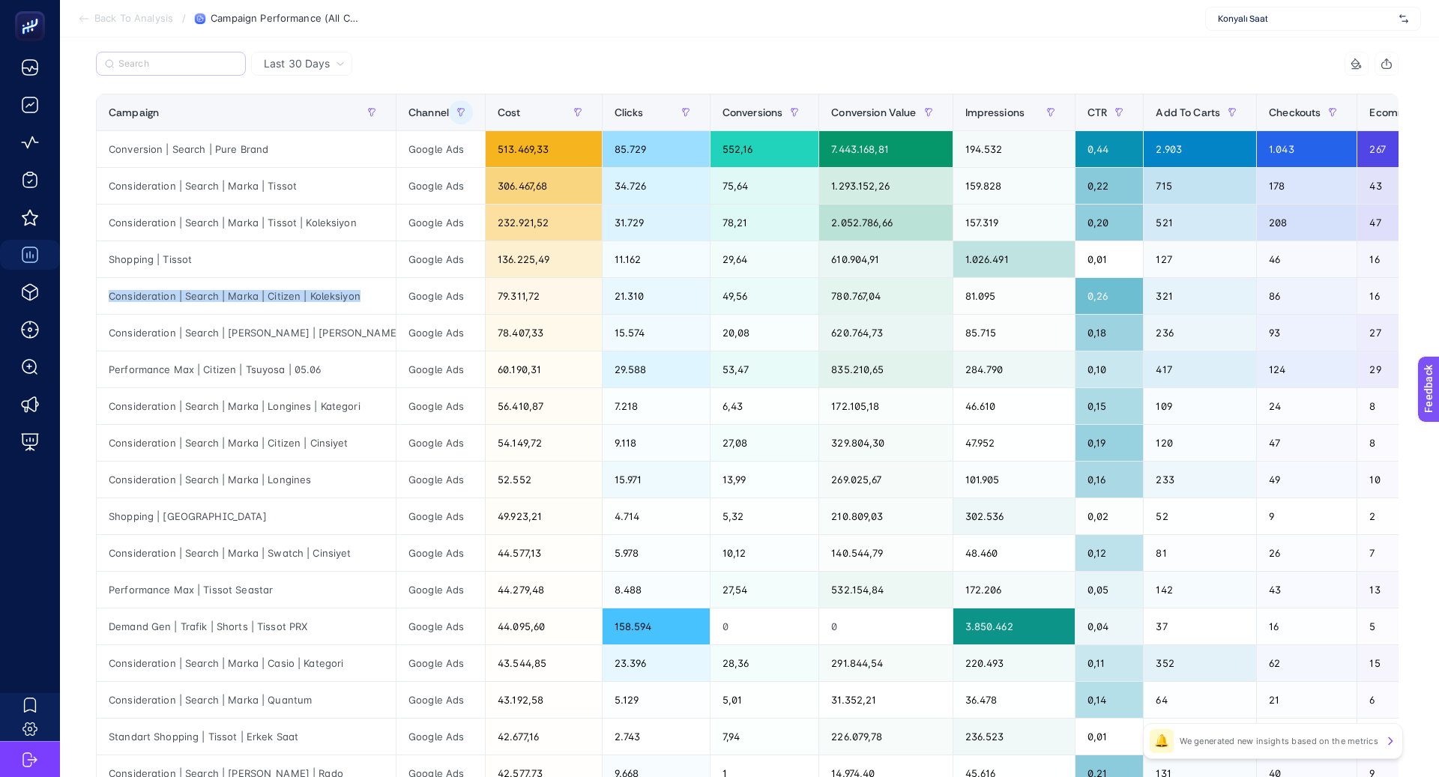
click at [149, 70] on label at bounding box center [171, 64] width 150 height 24
click at [0, 0] on input "Search" at bounding box center [0, 0] width 0 height 0
click at [149, 70] on label at bounding box center [171, 64] width 150 height 24
click at [0, 0] on input "Search" at bounding box center [0, 0] width 0 height 0
click at [149, 70] on label at bounding box center [171, 64] width 150 height 24
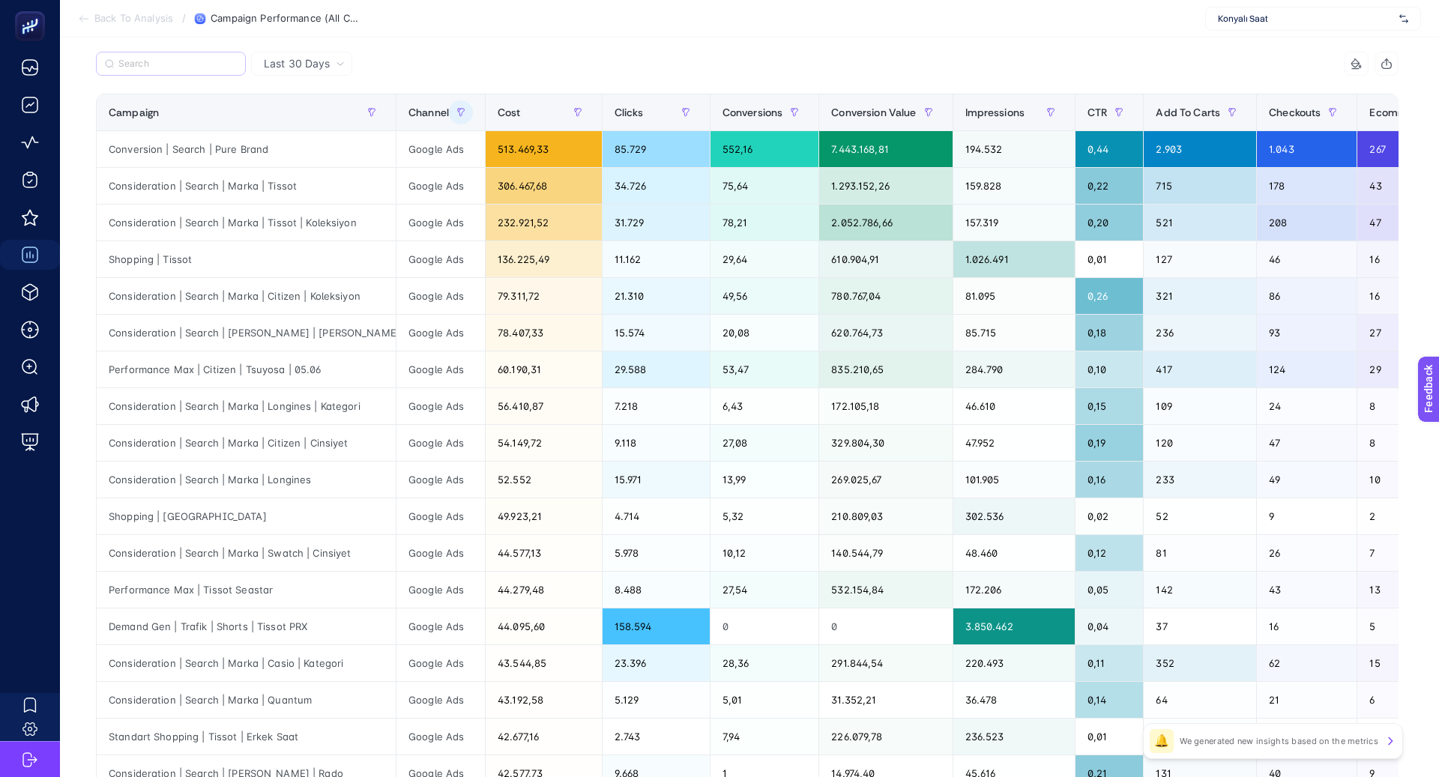
click at [0, 0] on input "Search" at bounding box center [0, 0] width 0 height 0
click at [200, 64] on input "Search" at bounding box center [177, 63] width 118 height 11
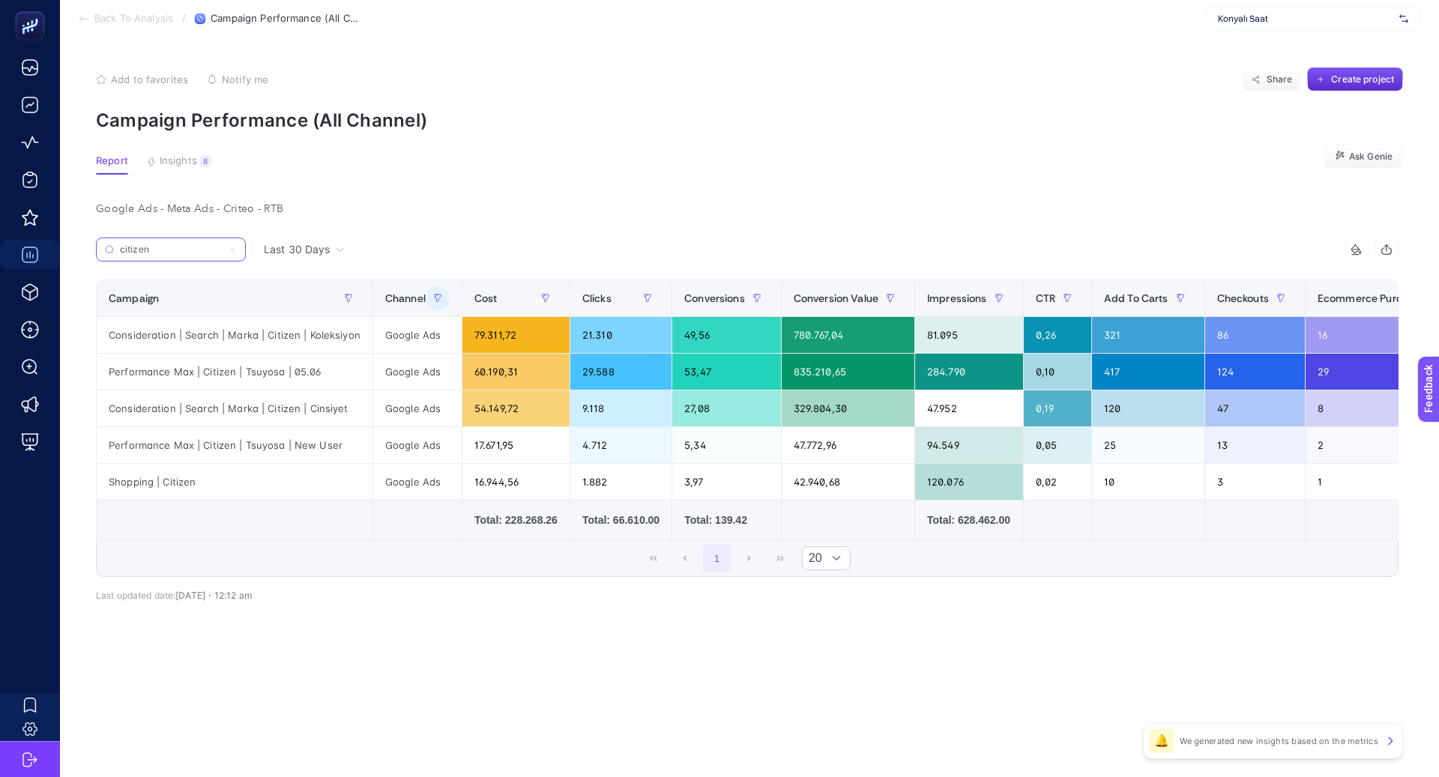
type input "citizen"
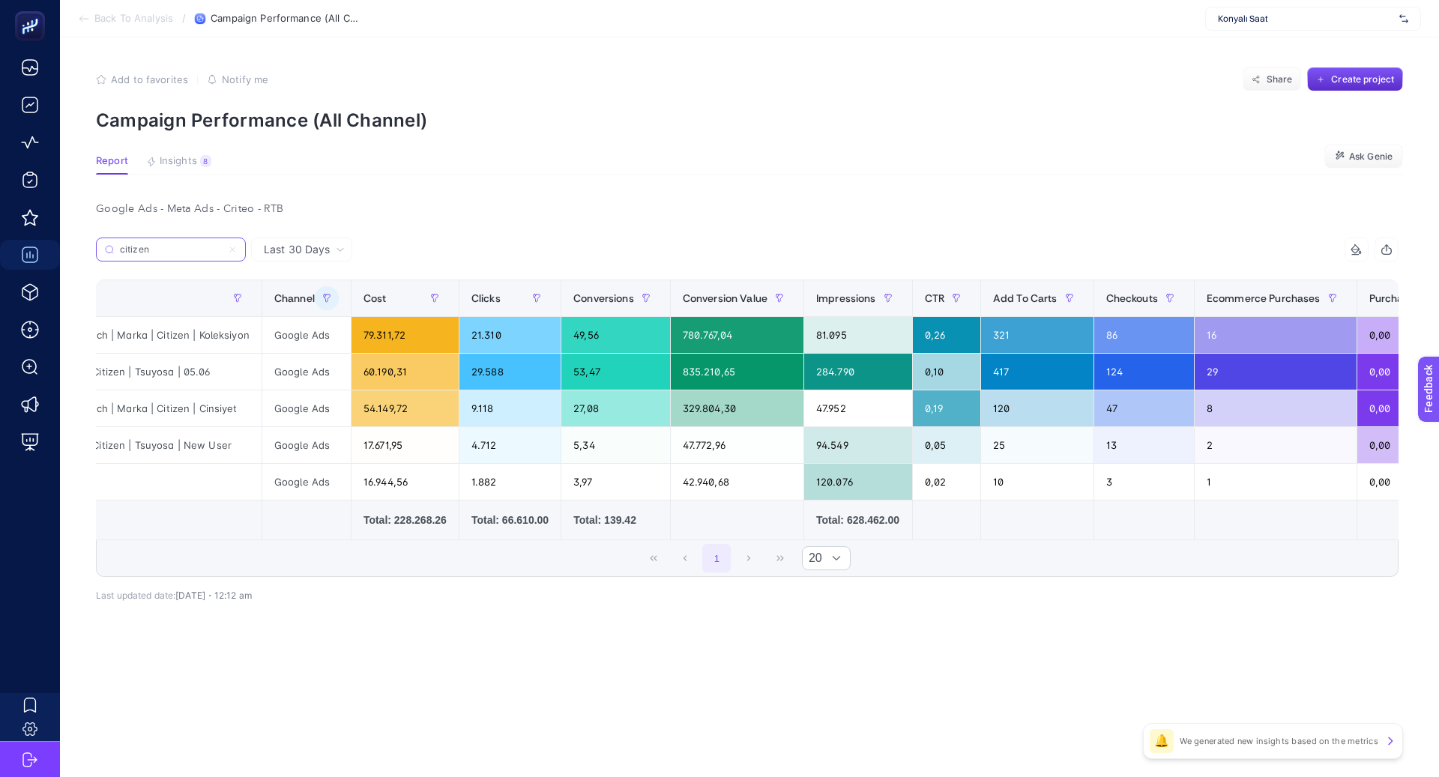
scroll to position [0, 127]
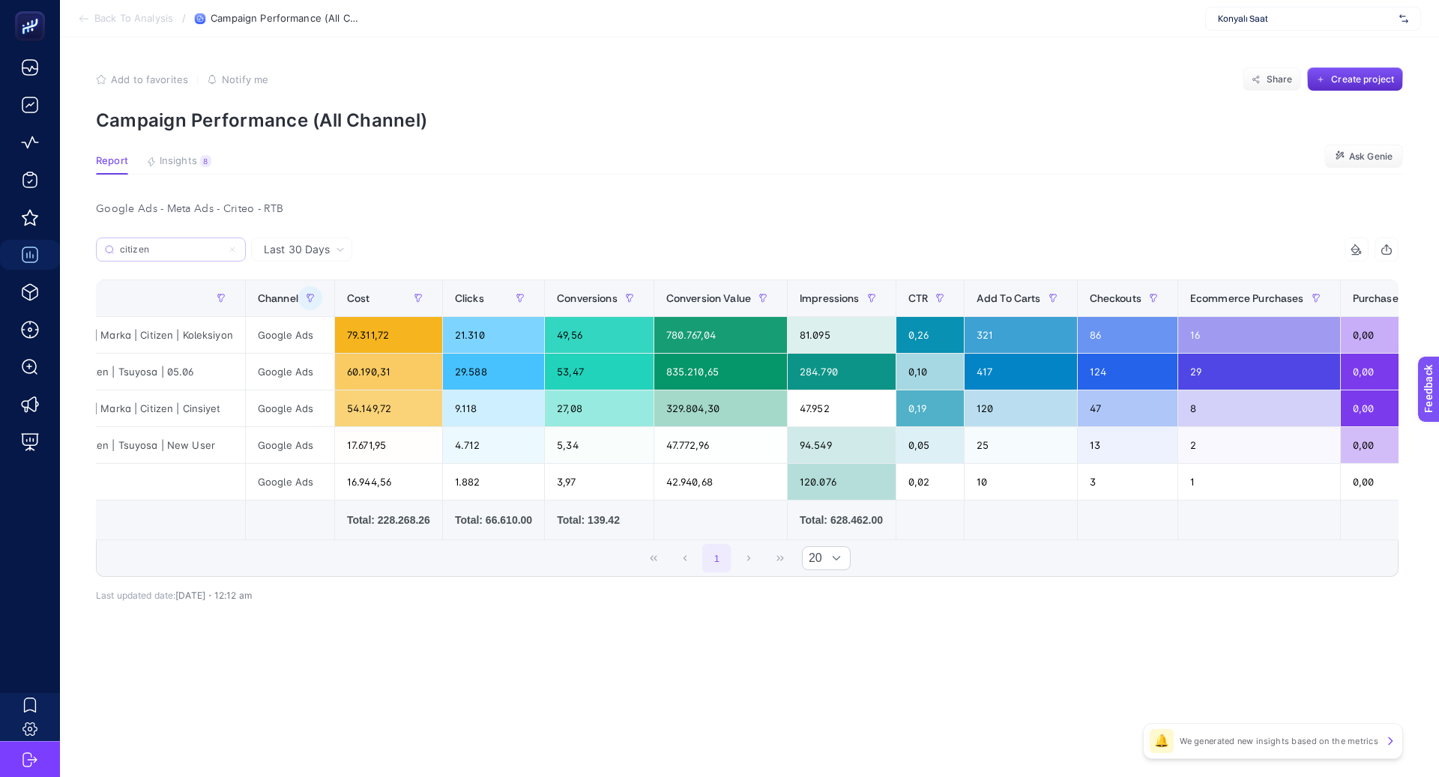
click at [238, 247] on label "citizen" at bounding box center [171, 250] width 150 height 24
click at [0, 0] on input "Search" at bounding box center [0, 0] width 0 height 0
click at [233, 249] on input "citizen" at bounding box center [177, 249] width 118 height 11
click at [235, 253] on icon at bounding box center [232, 249] width 9 height 9
click at [0, 0] on input "Search" at bounding box center [0, 0] width 0 height 0
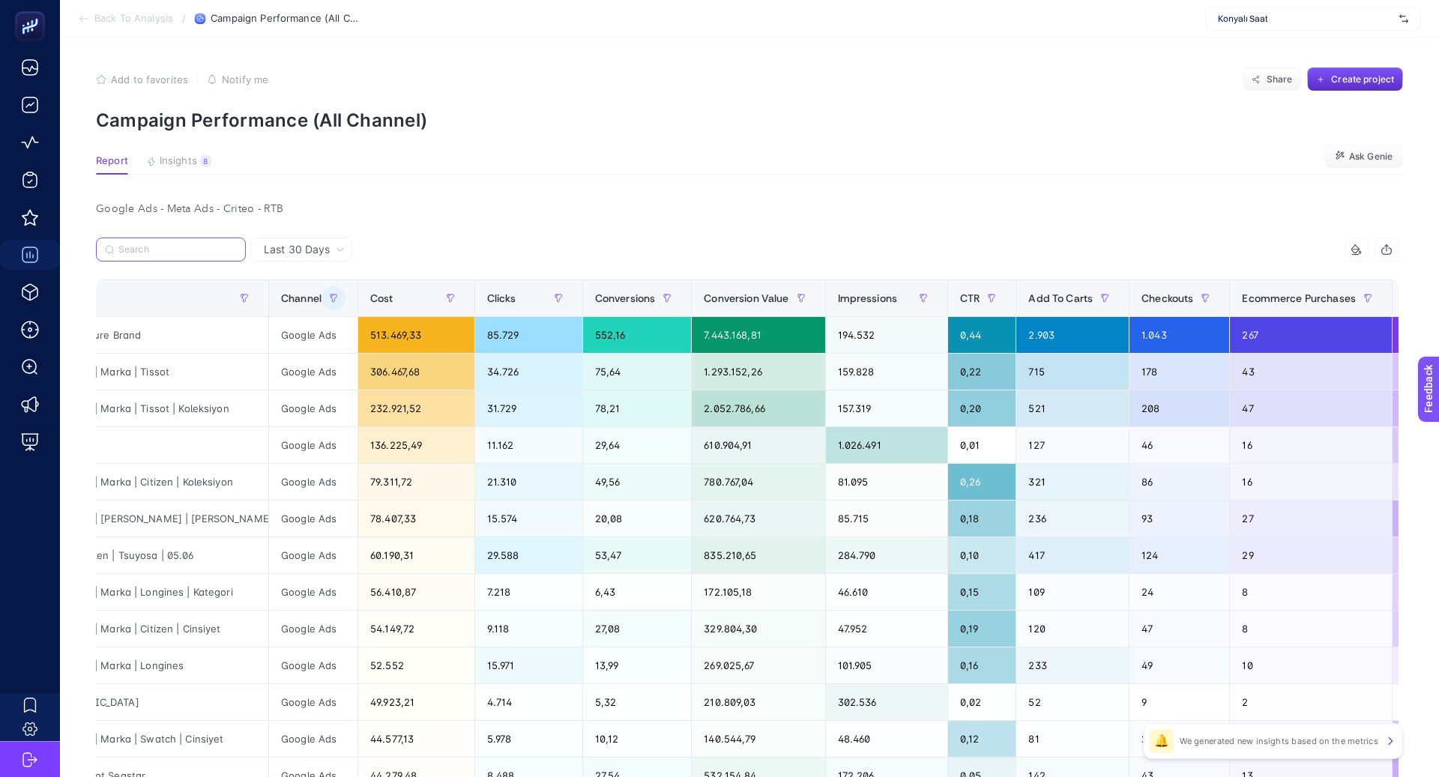
click at [196, 251] on input "Search" at bounding box center [177, 249] width 118 height 11
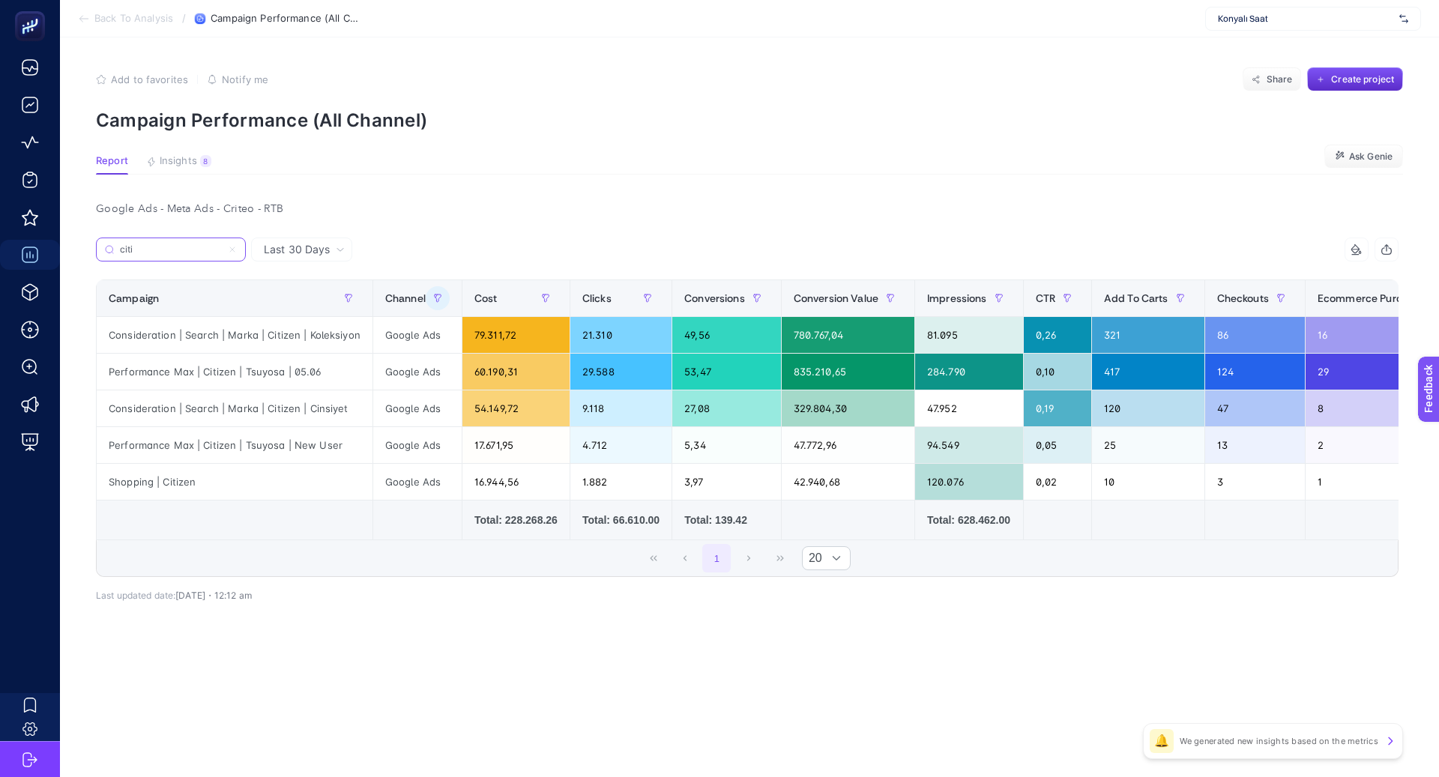
scroll to position [0, 0]
type input "citizen"
click at [236, 250] on icon at bounding box center [232, 249] width 9 height 9
click at [0, 0] on input "Search" at bounding box center [0, 0] width 0 height 0
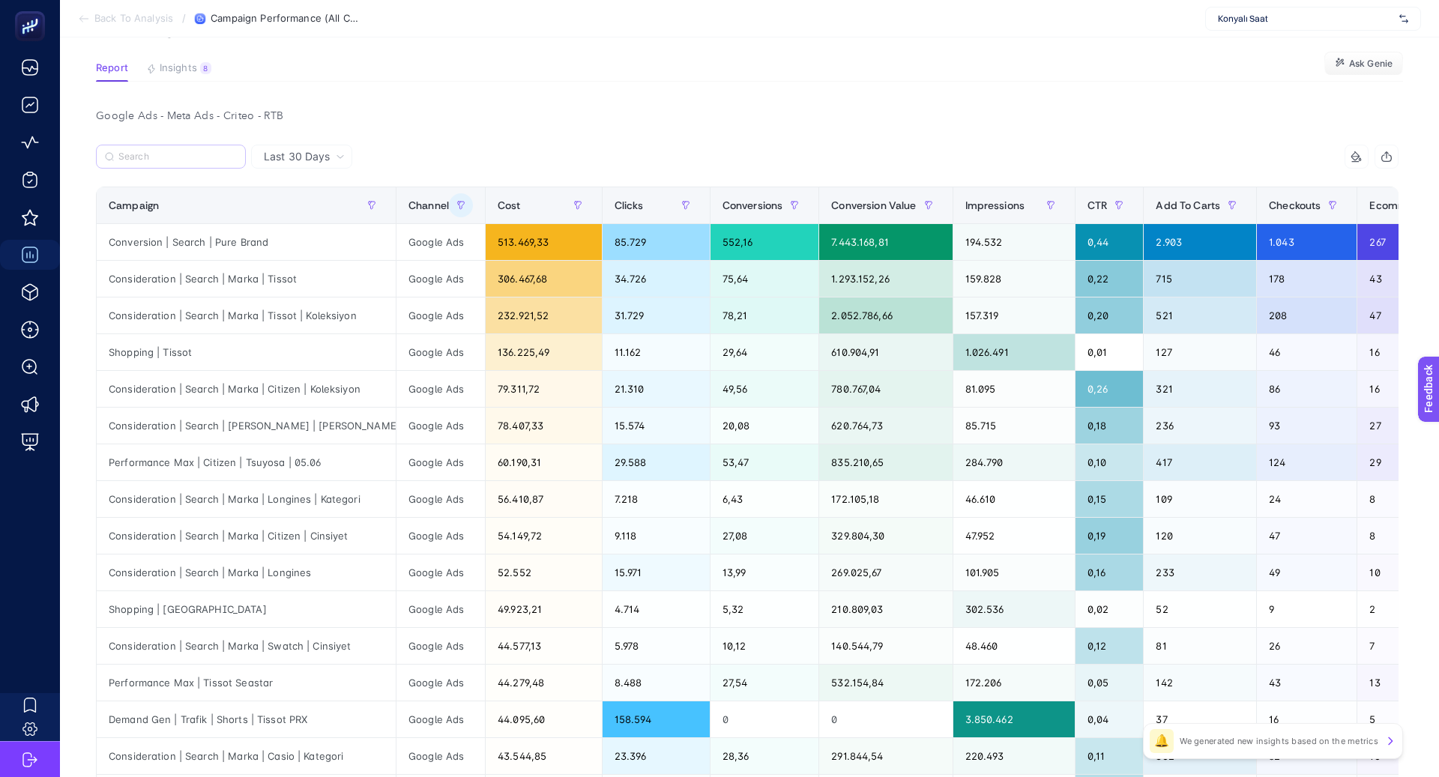
scroll to position [99, 0]
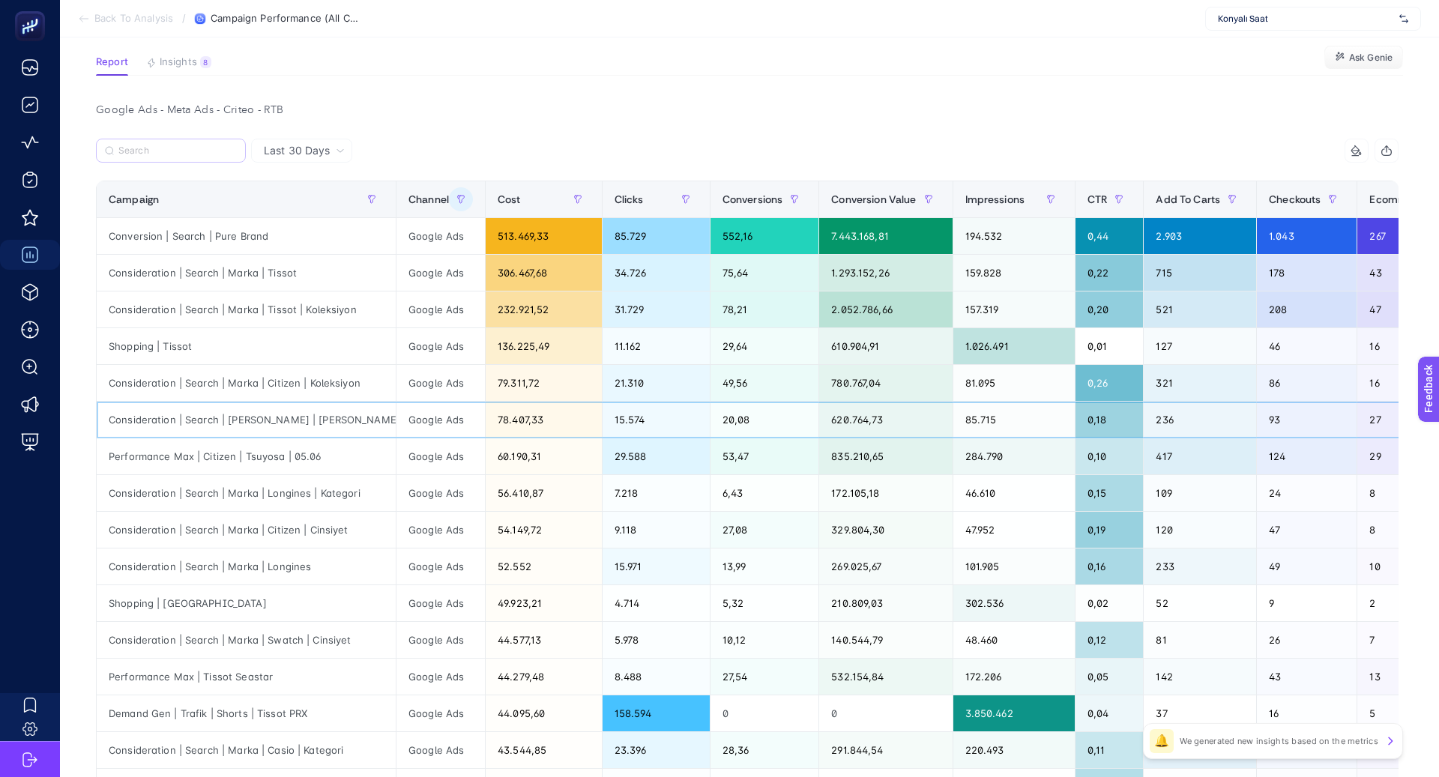
click at [283, 419] on div "Consideration | Search | [PERSON_NAME] | [PERSON_NAME]" at bounding box center [246, 420] width 299 height 36
copy div "[PERSON_NAME]"
click at [169, 154] on input "Search" at bounding box center [177, 150] width 118 height 11
paste input "[PERSON_NAME]"
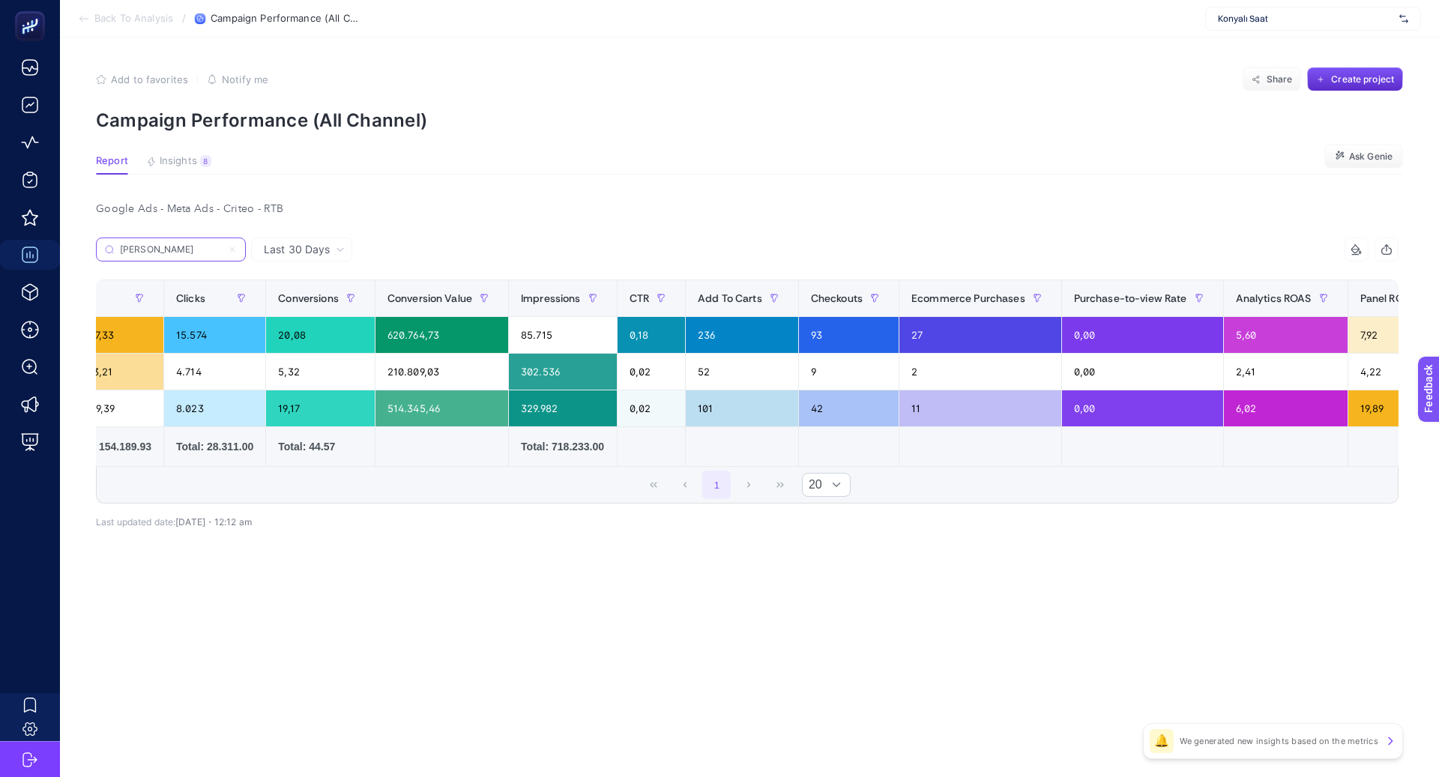
scroll to position [0, 0]
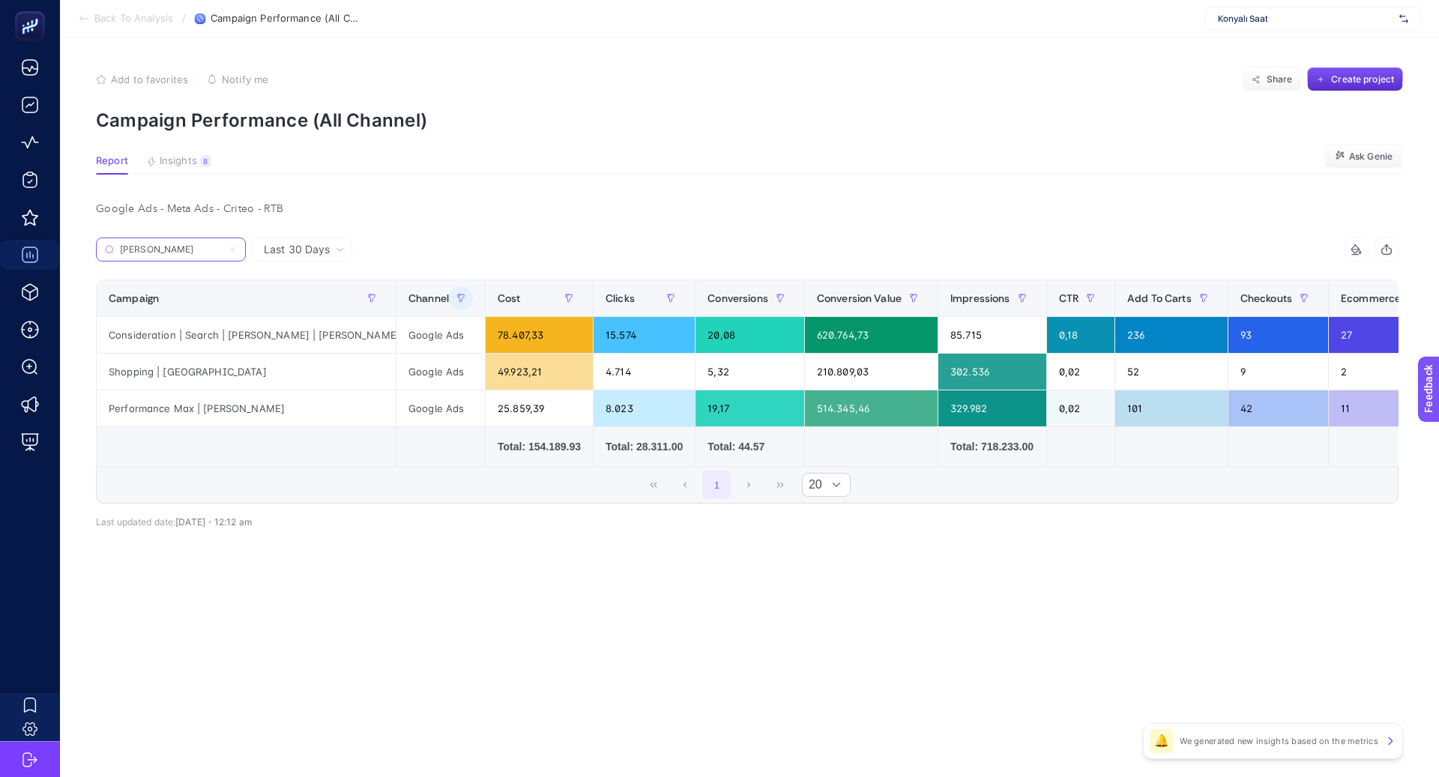
type input "[PERSON_NAME]"
click at [238, 256] on label "[PERSON_NAME]" at bounding box center [171, 250] width 150 height 24
click at [0, 0] on input "Search" at bounding box center [0, 0] width 0 height 0
click at [235, 248] on input "[PERSON_NAME]" at bounding box center [177, 249] width 118 height 11
click at [235, 248] on icon at bounding box center [232, 249] width 9 height 9
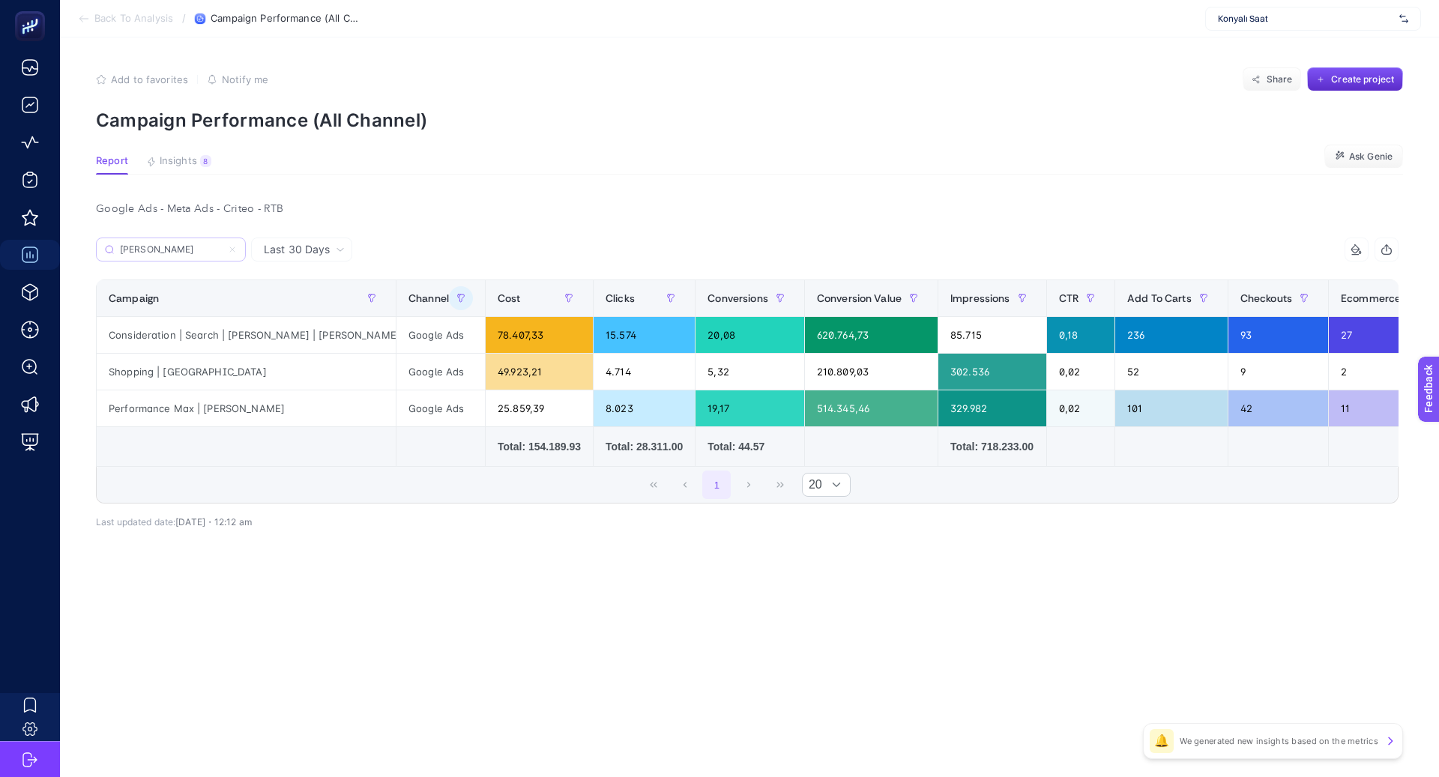
click at [0, 0] on input "Search" at bounding box center [0, 0] width 0 height 0
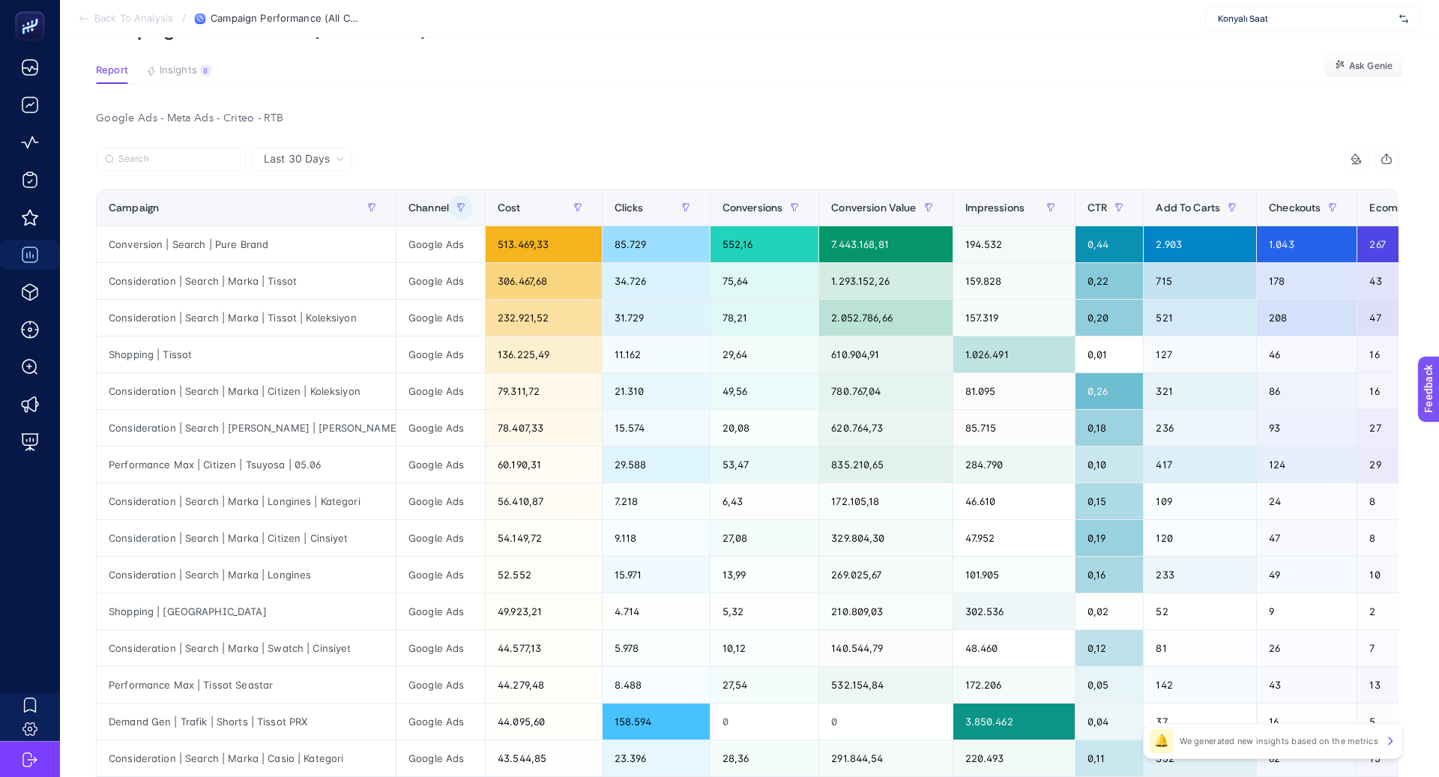
scroll to position [96, 0]
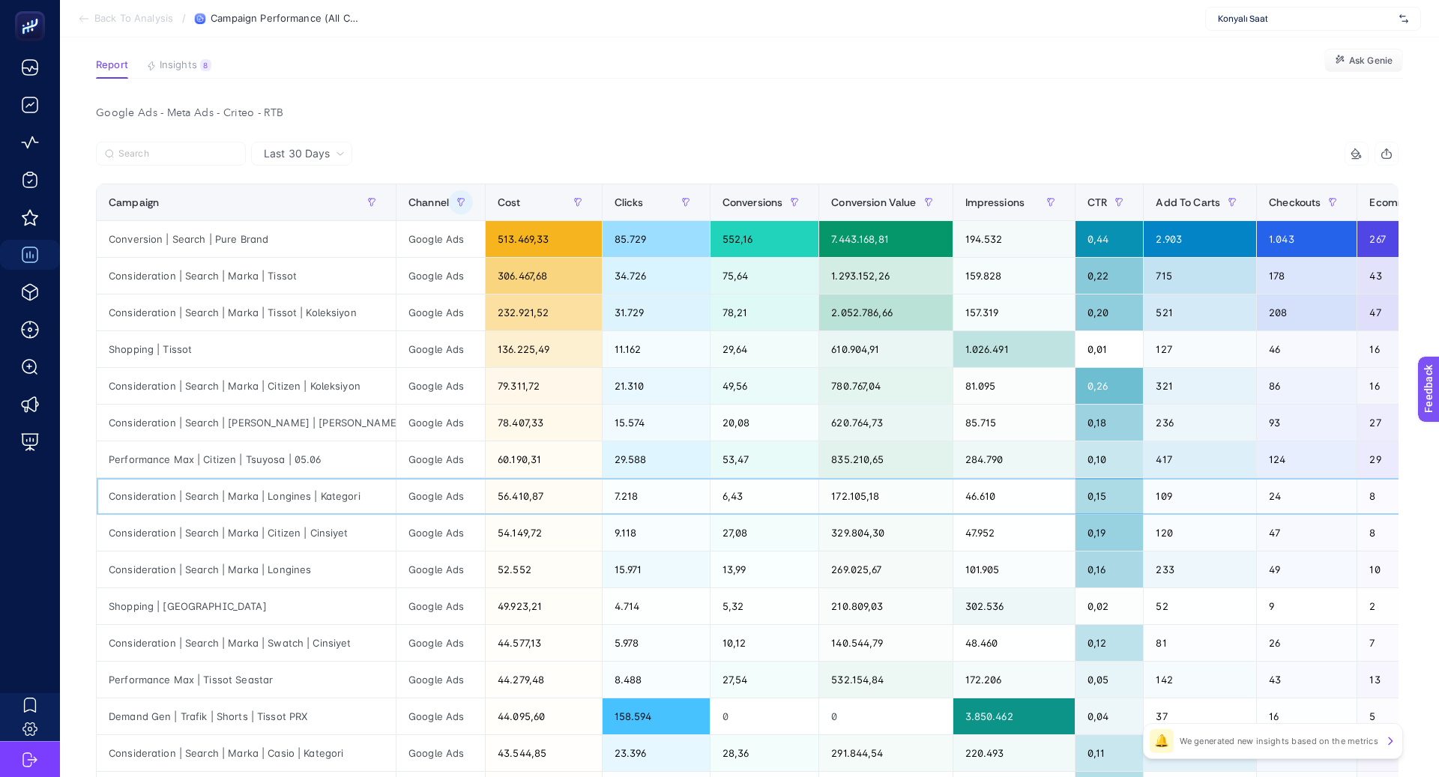
click at [288, 495] on div "Consideration | Search | Marka | Longines | Kategori" at bounding box center [246, 496] width 299 height 36
copy div "Longines"
click at [207, 161] on label at bounding box center [171, 154] width 150 height 24
click at [0, 0] on input "Search" at bounding box center [0, 0] width 0 height 0
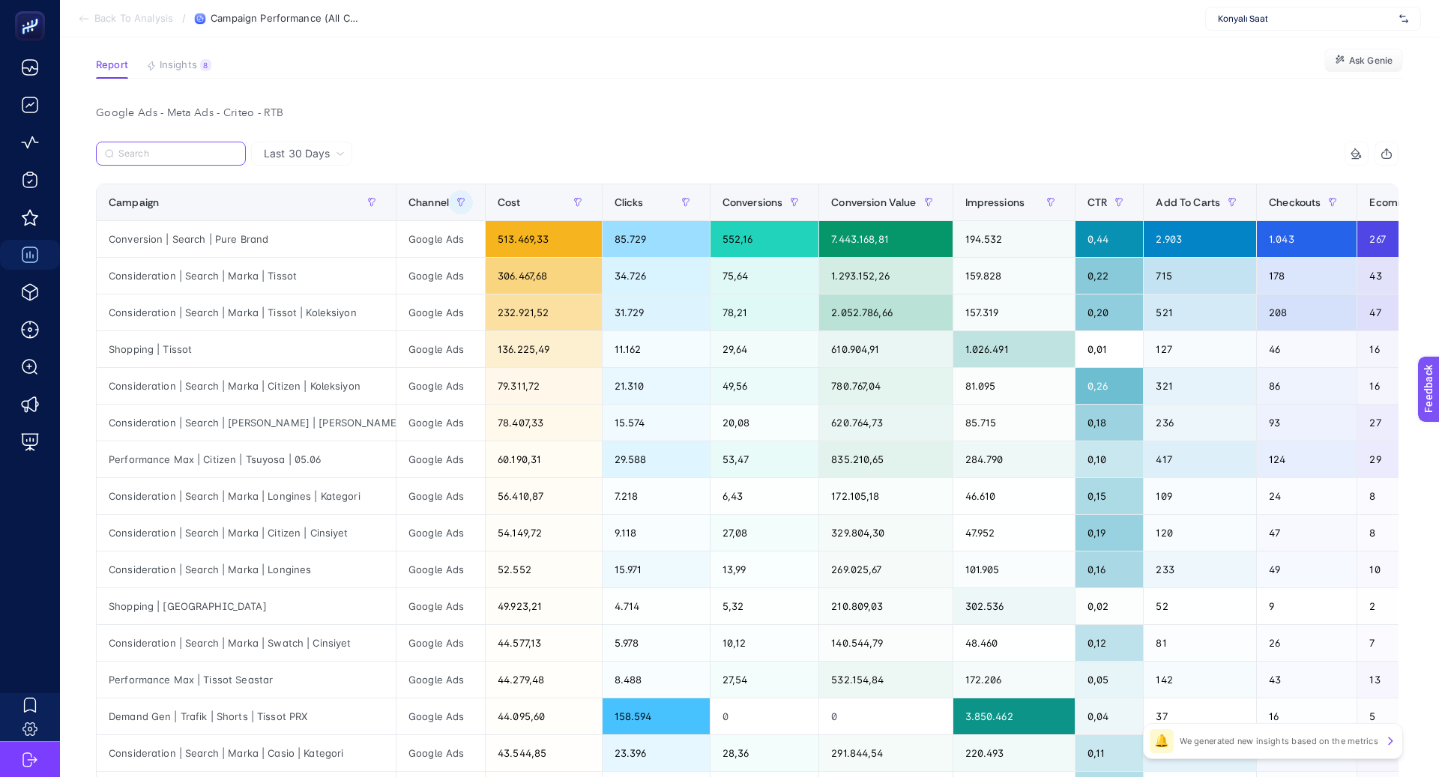
click at [213, 154] on input "Search" at bounding box center [177, 153] width 118 height 11
paste input "Longines"
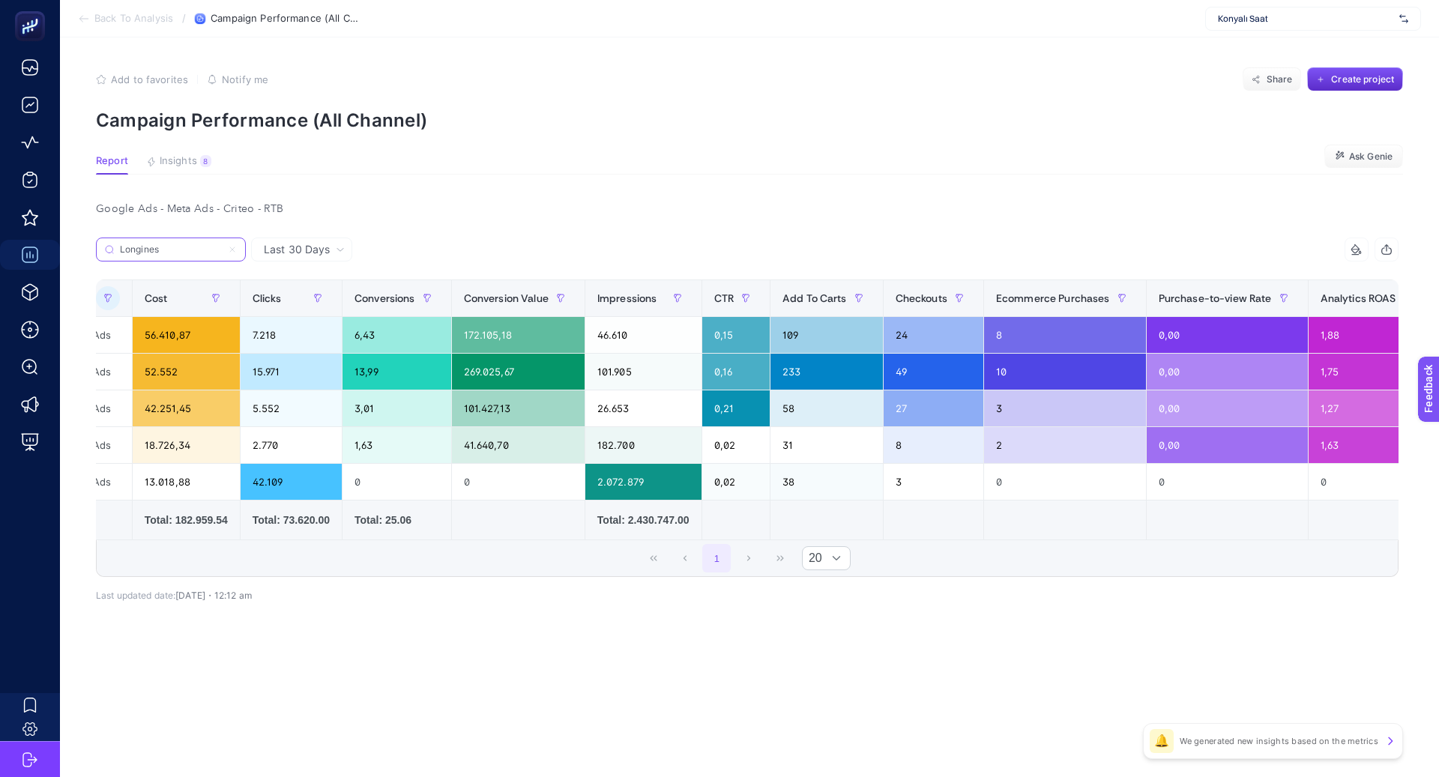
scroll to position [0, 0]
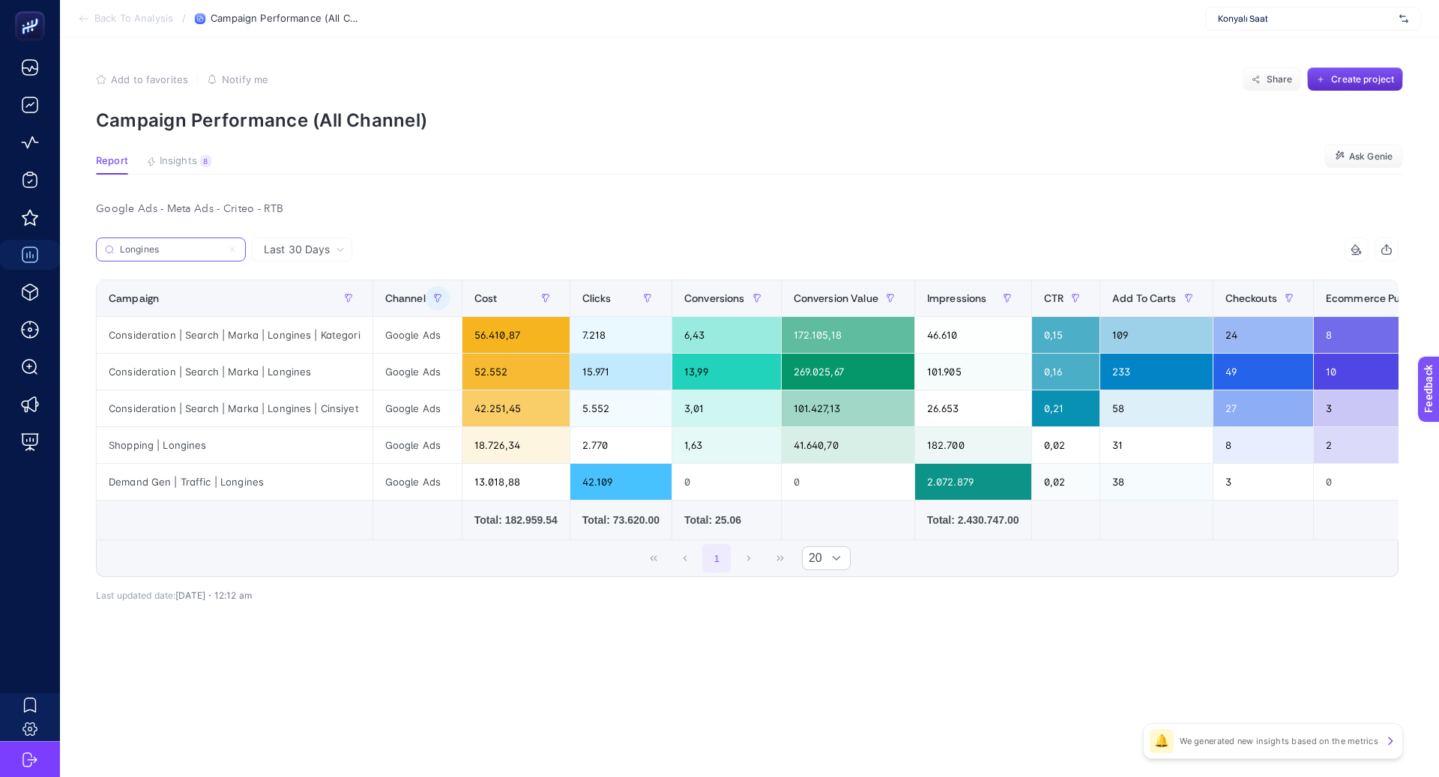
type input "Longines"
